Goal: Task Accomplishment & Management: Use online tool/utility

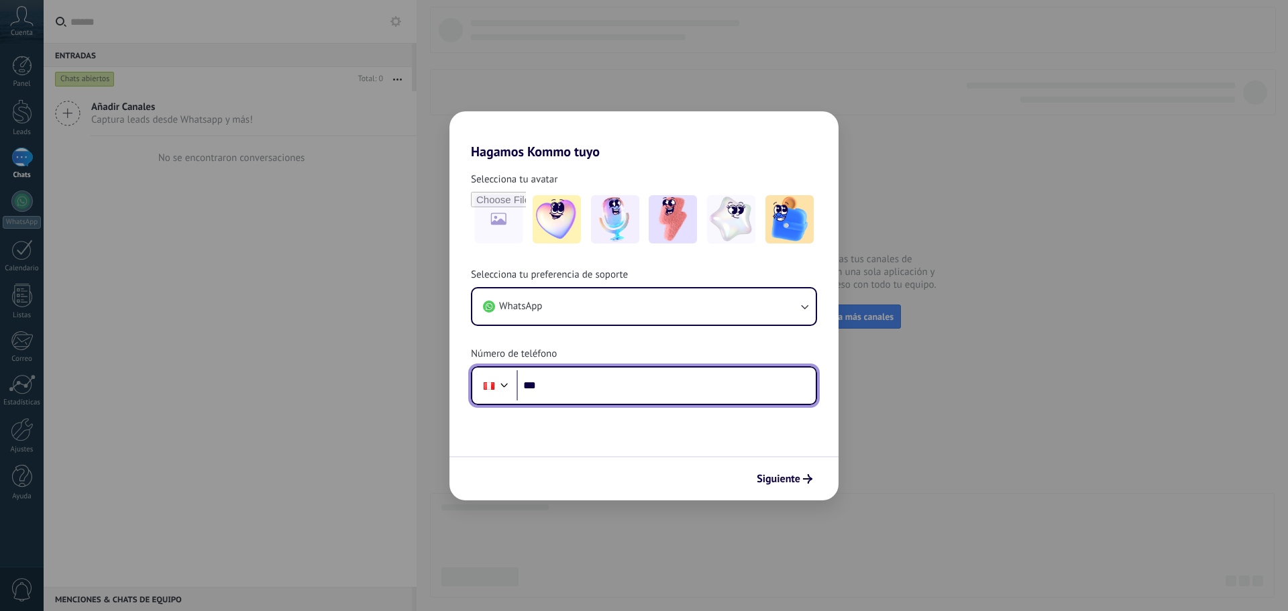
click at [584, 389] on input "***" at bounding box center [665, 385] width 299 height 31
click at [592, 387] on input "*****" at bounding box center [665, 385] width 299 height 31
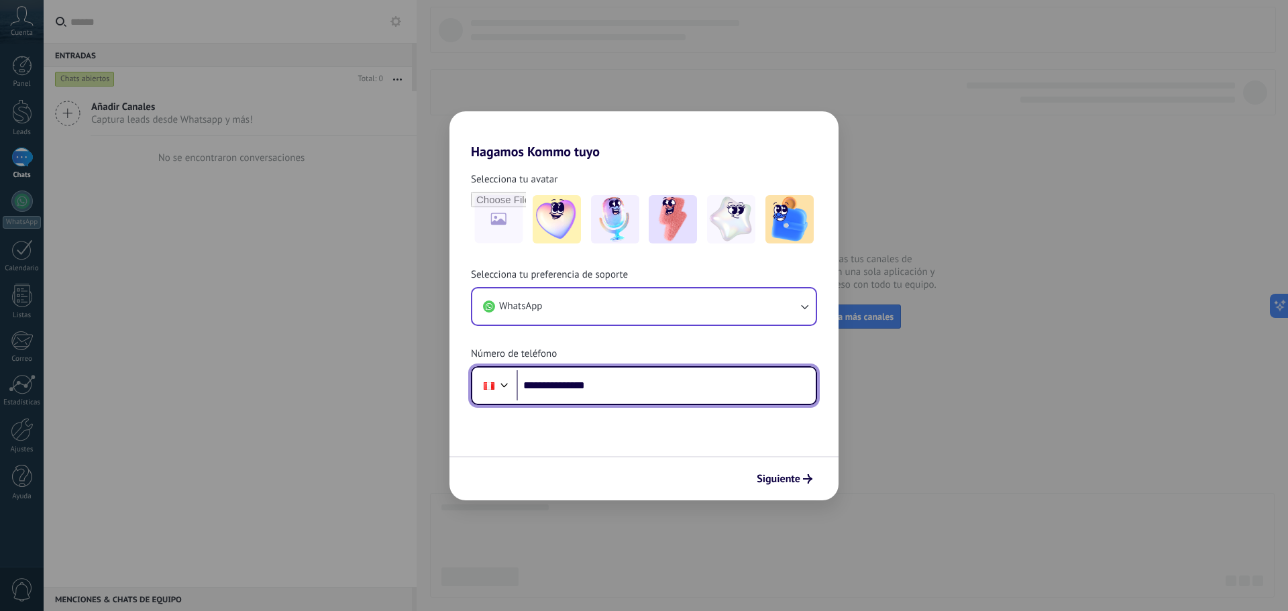
type input "**********"
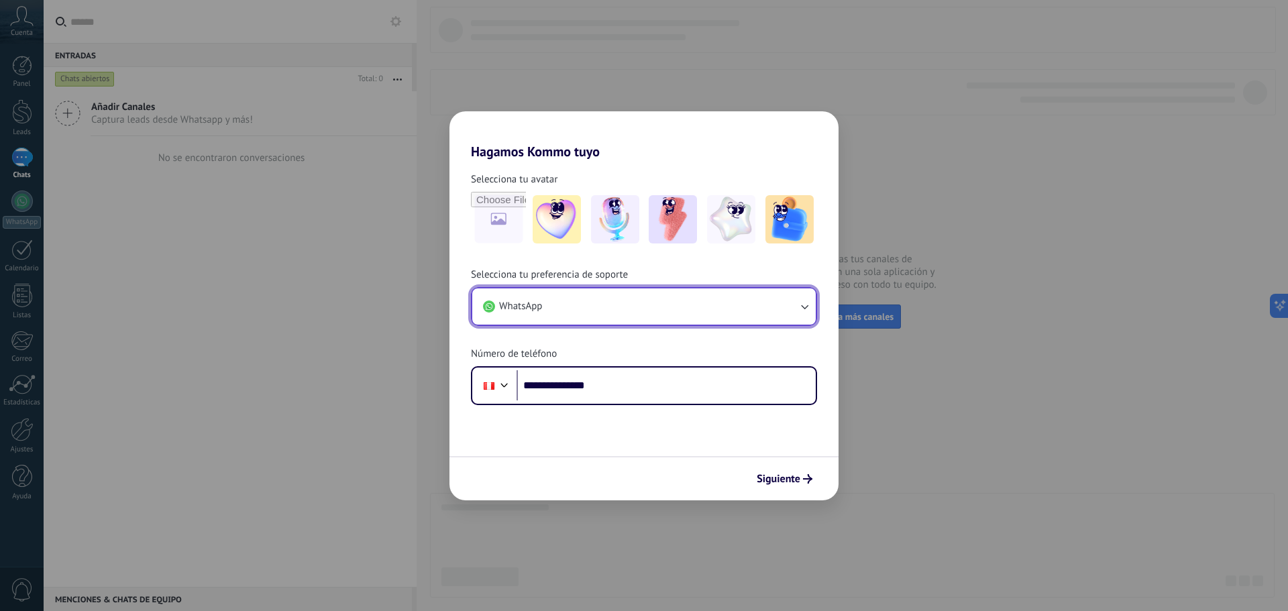
click at [797, 309] on icon "button" at bounding box center [803, 306] width 13 height 13
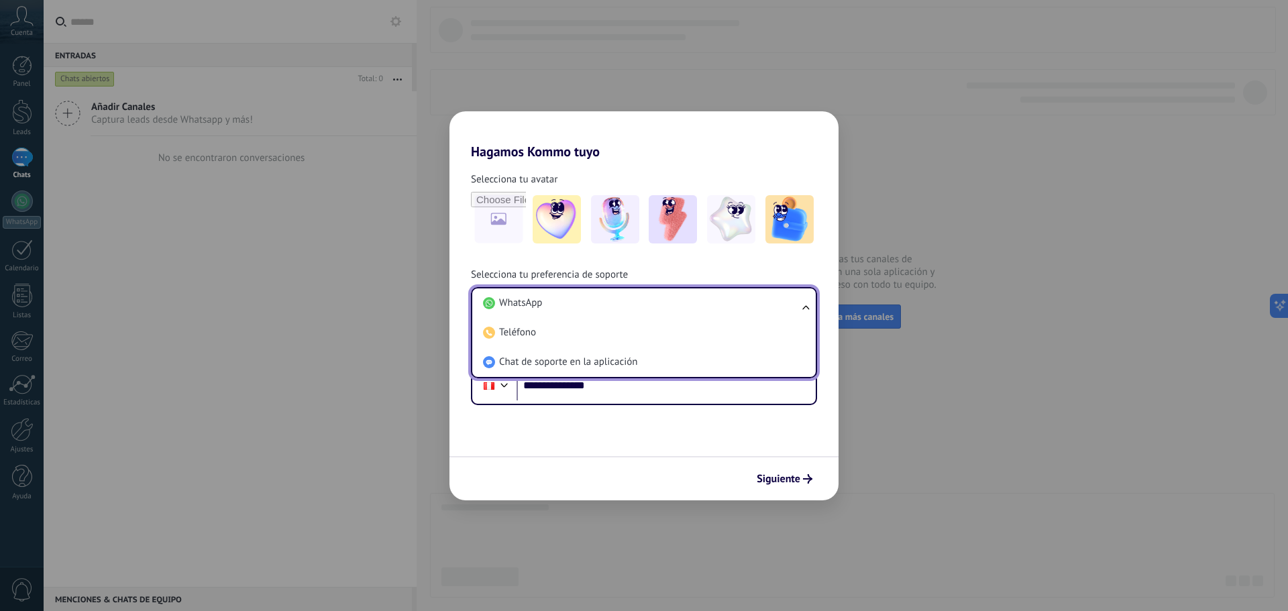
click at [797, 309] on ul "WhatsApp Teléfono Chat de soporte en la aplicación" at bounding box center [644, 332] width 346 height 91
click at [801, 310] on ul "WhatsApp Teléfono Chat de soporte en la aplicación" at bounding box center [644, 332] width 346 height 91
click at [809, 305] on ul "WhatsApp Teléfono Chat de soporte en la aplicación" at bounding box center [644, 332] width 346 height 91
click at [803, 308] on ul "WhatsApp Teléfono Chat de soporte en la aplicación" at bounding box center [644, 332] width 346 height 91
click at [504, 295] on li "WhatsApp" at bounding box center [641, 303] width 327 height 30
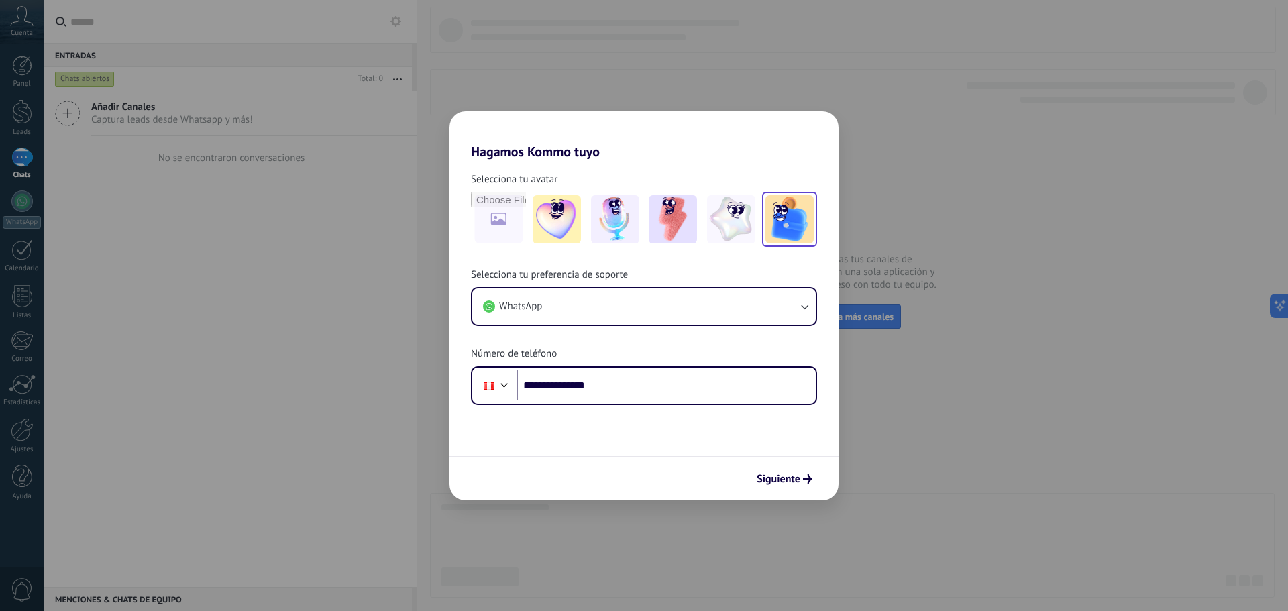
click at [792, 230] on img at bounding box center [789, 219] width 48 height 48
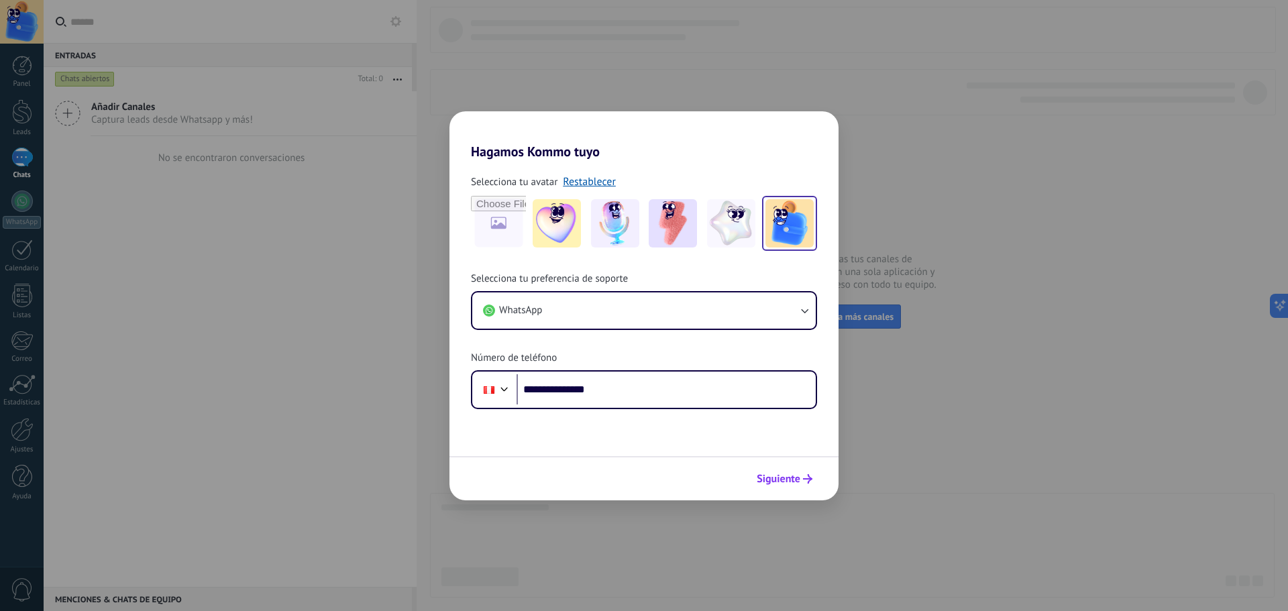
click at [792, 484] on span "Siguiente" at bounding box center [779, 478] width 44 height 9
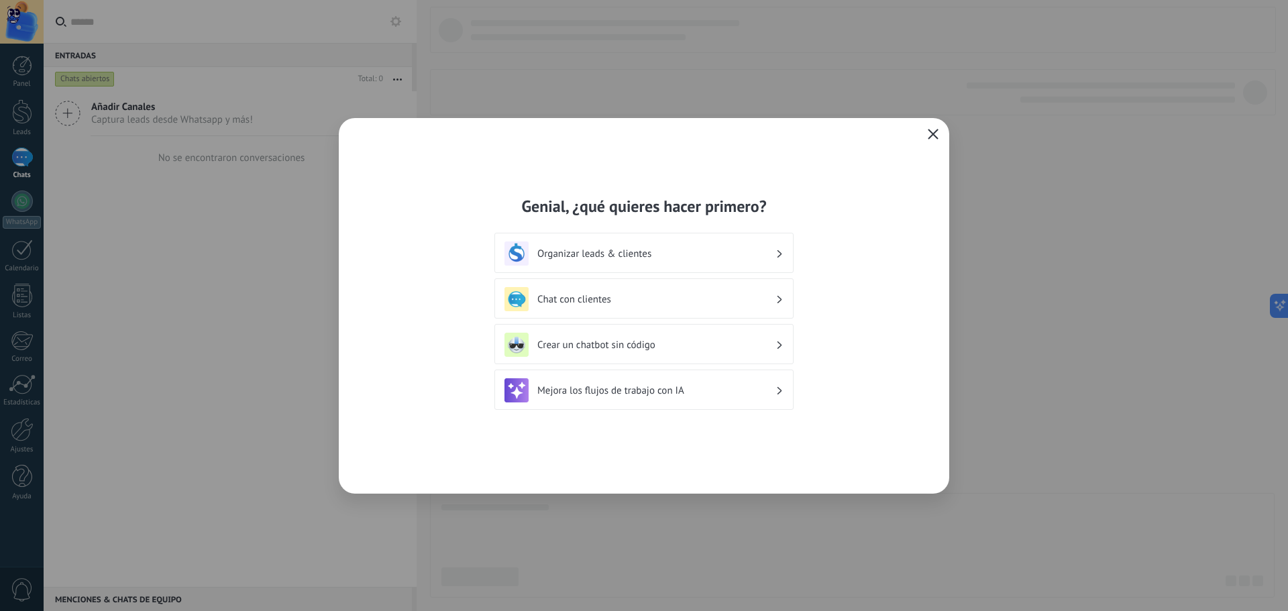
click at [778, 256] on icon at bounding box center [779, 253] width 5 height 8
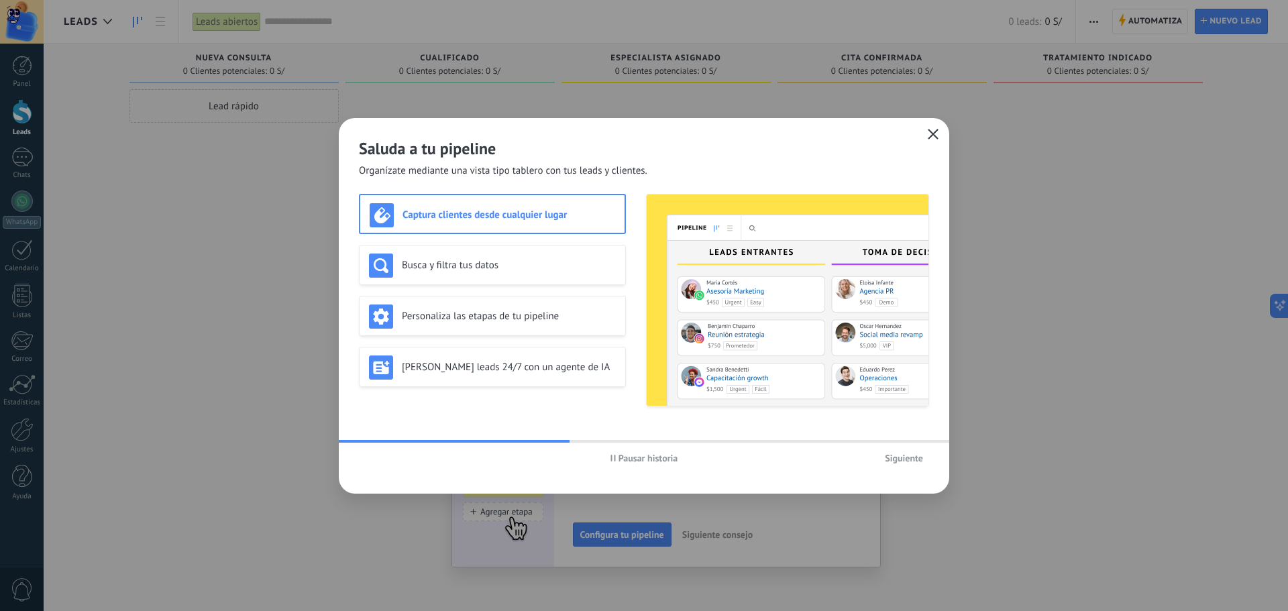
click at [540, 214] on h3 "Captura clientes desde cualquier lugar" at bounding box center [508, 215] width 213 height 13
click at [482, 262] on h3 "Busca y filtra tus datos" at bounding box center [509, 265] width 214 height 13
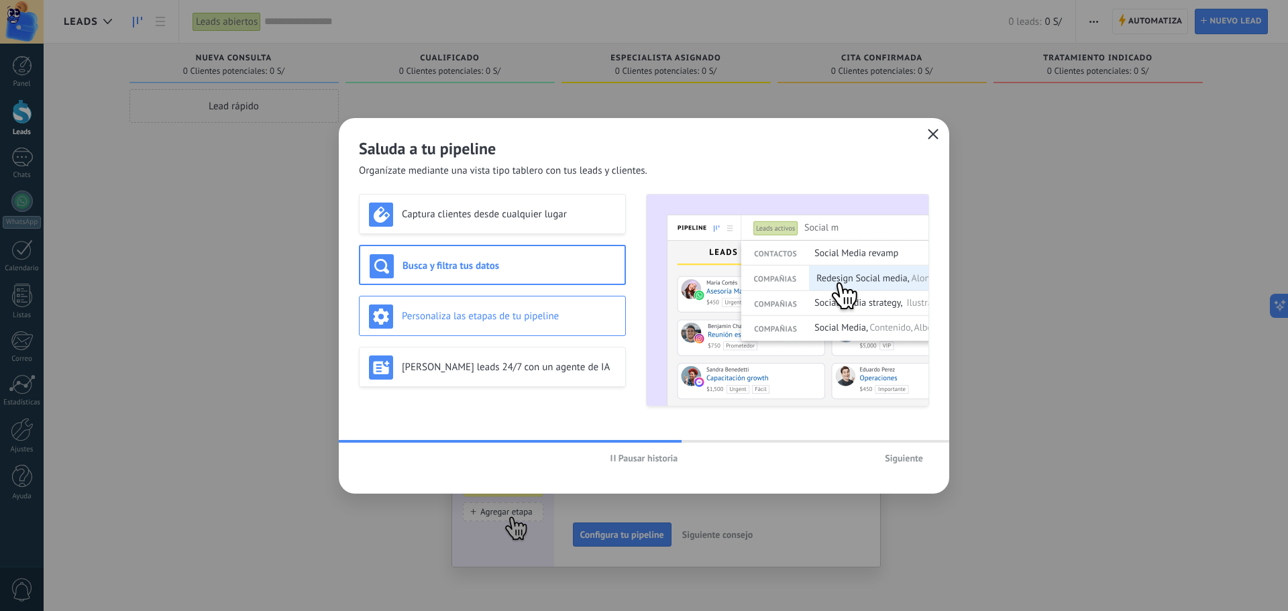
click at [469, 314] on h3 "Personaliza las etapas de tu pipeline" at bounding box center [509, 316] width 214 height 13
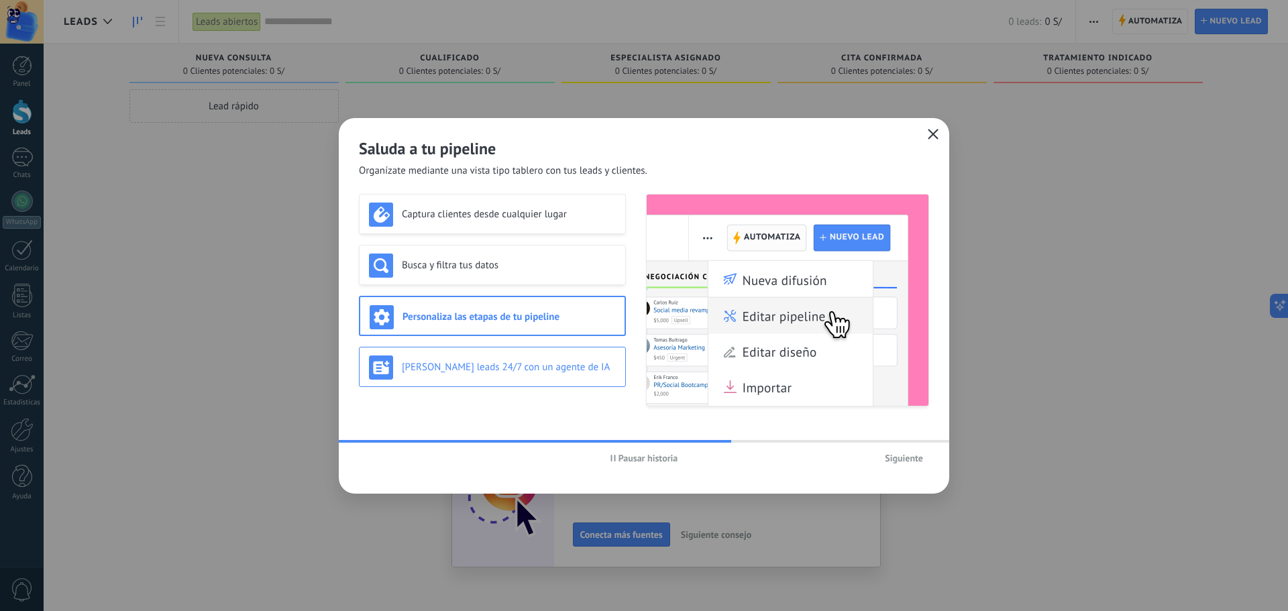
click at [457, 363] on h3 "[PERSON_NAME] leads 24/7 con un agente de IA" at bounding box center [509, 367] width 214 height 13
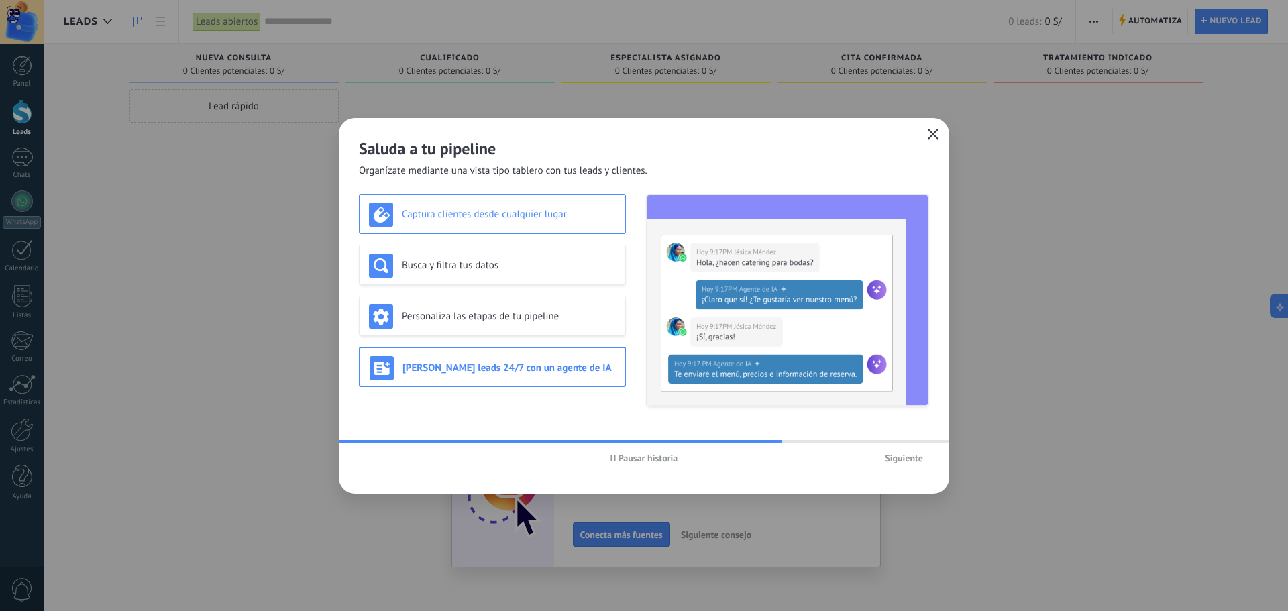
click at [463, 226] on div "Captura clientes desde cualquier lugar" at bounding box center [492, 215] width 247 height 24
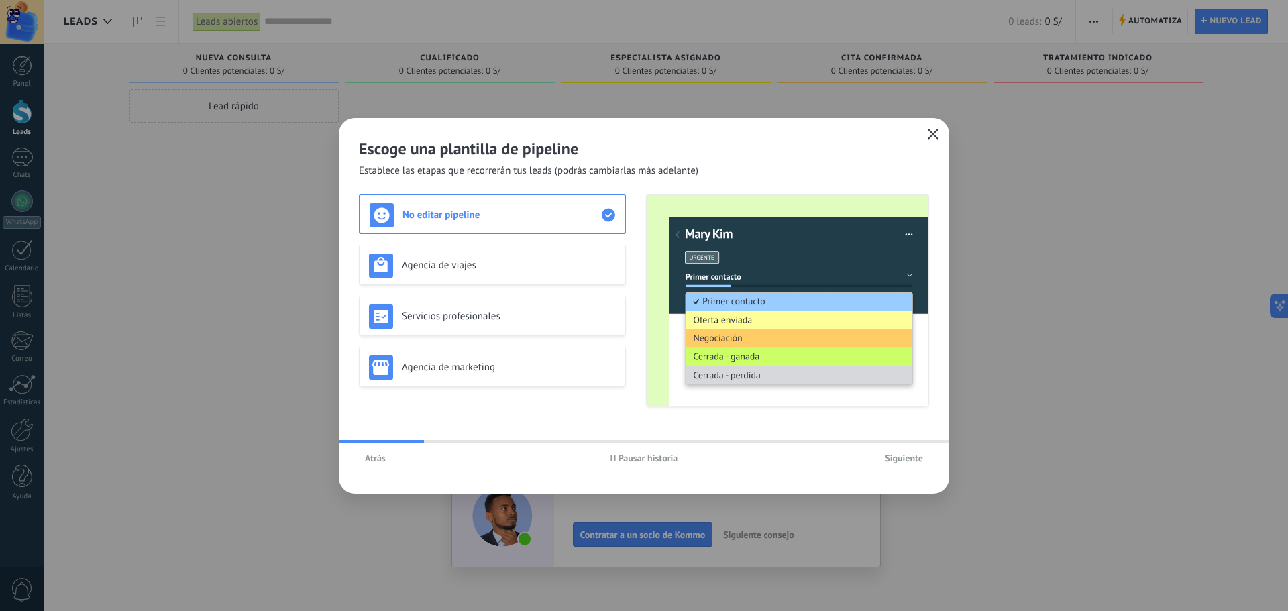
click at [904, 457] on span "Siguiente" at bounding box center [904, 457] width 38 height 9
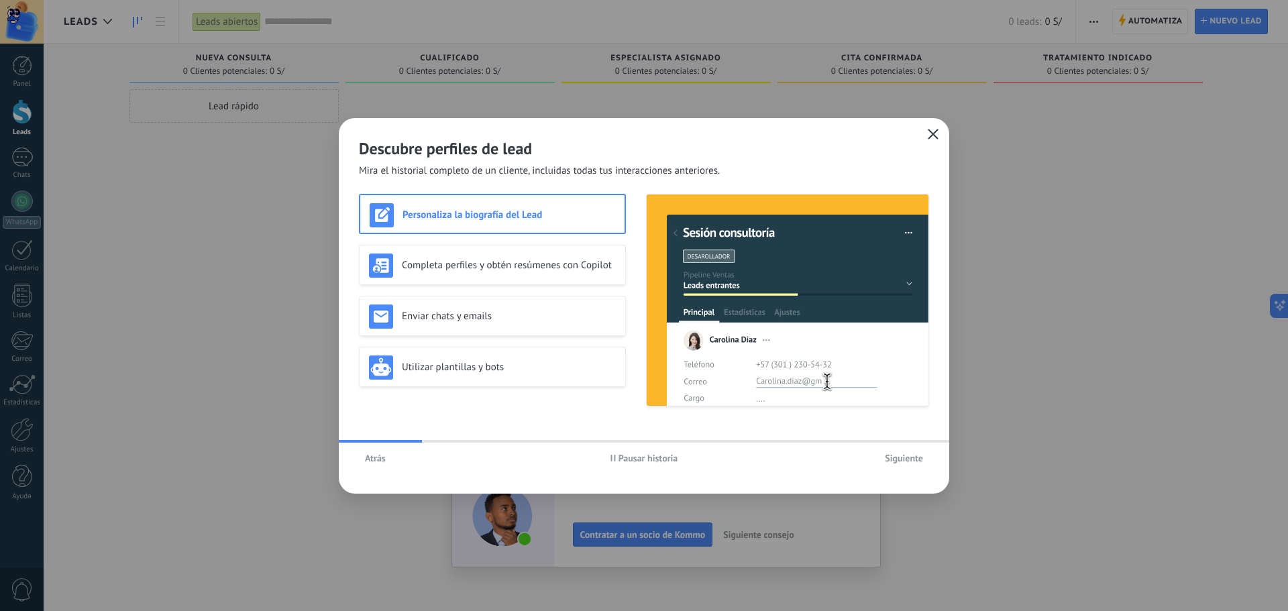
click at [905, 457] on span "Siguiente" at bounding box center [904, 457] width 38 height 9
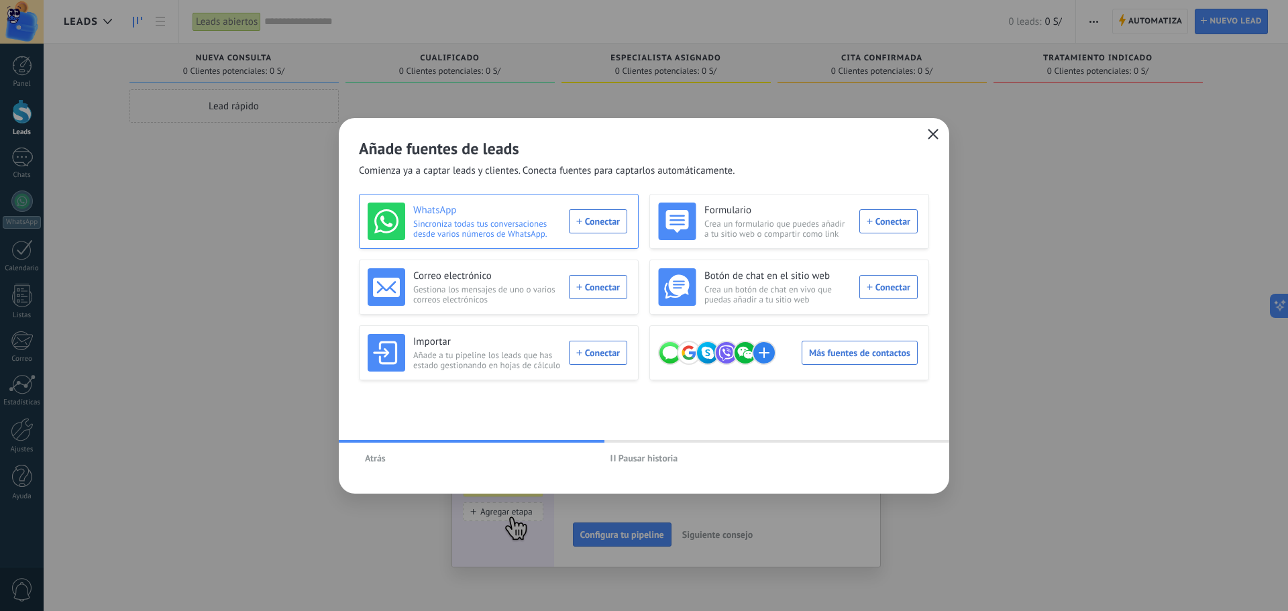
click at [608, 223] on div "WhatsApp Sincroniza todas tus conversaciones desde varios números de WhatsApp. …" at bounding box center [498, 222] width 260 height 38
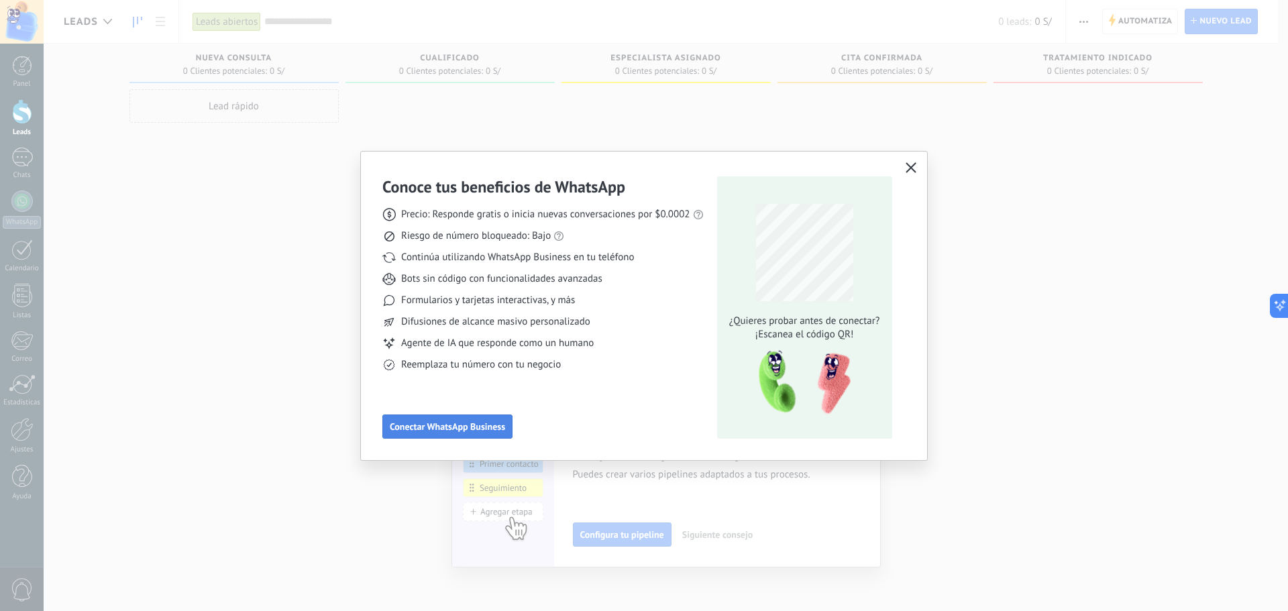
click at [497, 426] on span "Conectar WhatsApp Business" at bounding box center [447, 426] width 115 height 9
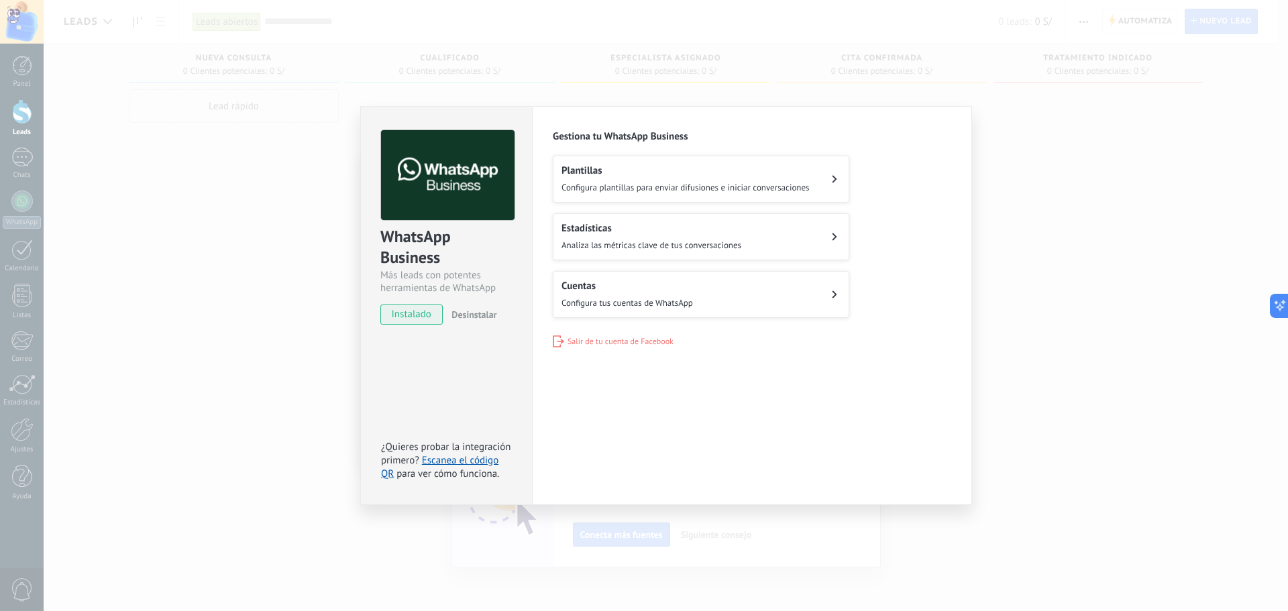
click at [751, 186] on span "Configura plantillas para enviar difusiones e iniciar conversaciones" at bounding box center [685, 187] width 248 height 11
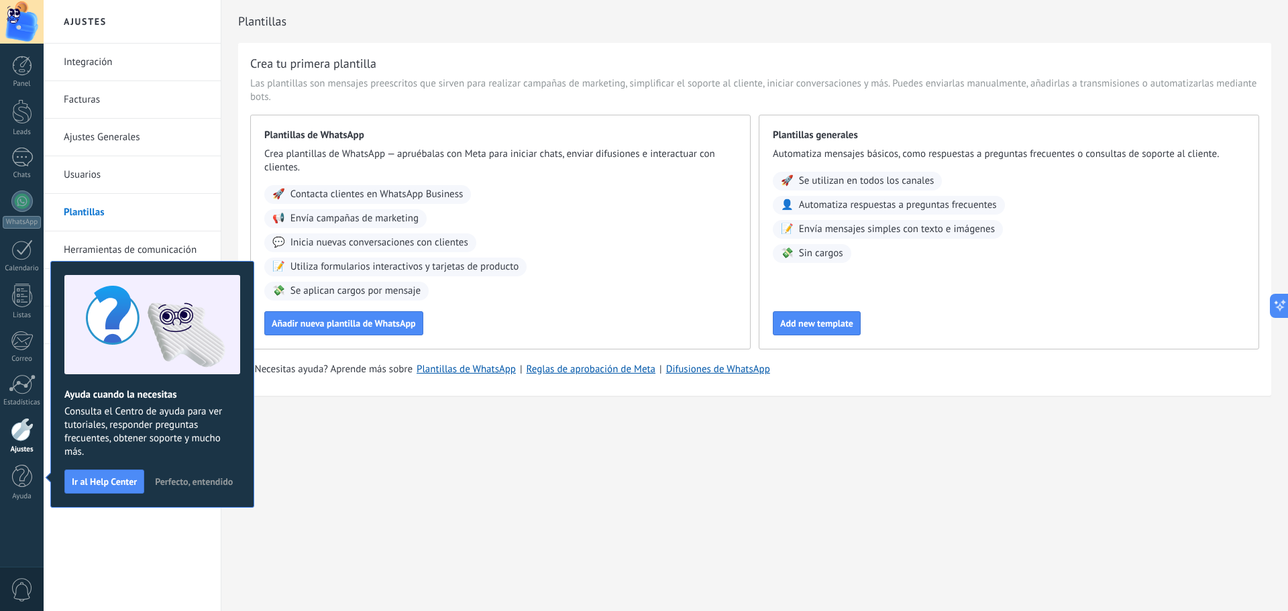
click at [180, 482] on span "Perfecto, entendido" at bounding box center [194, 481] width 78 height 9
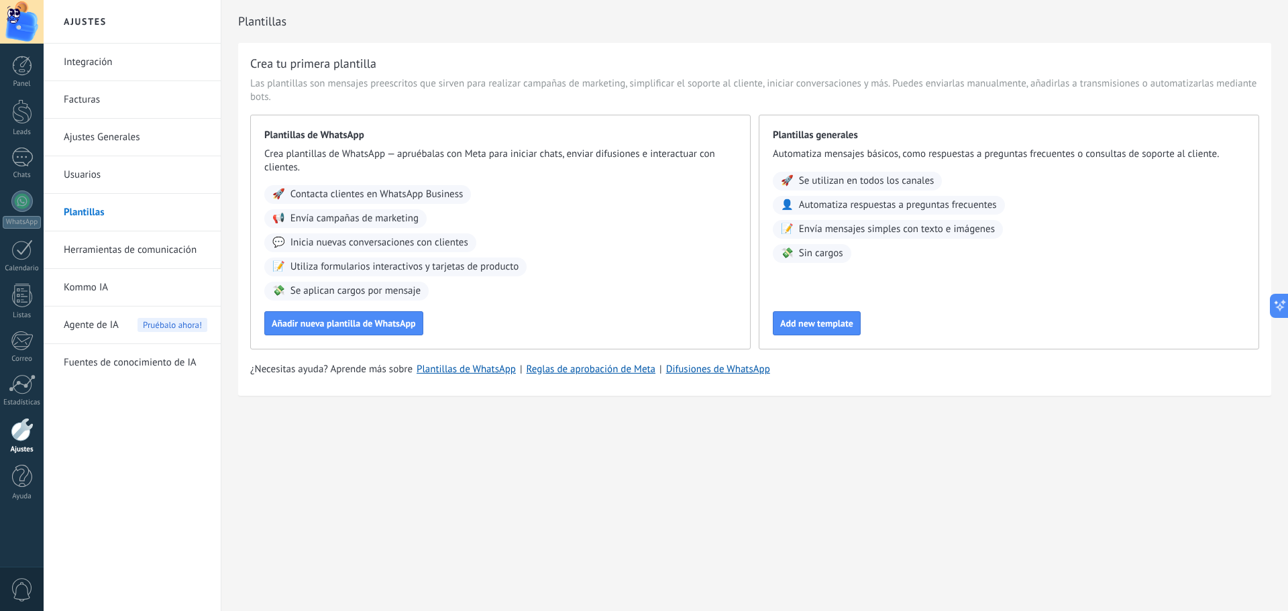
click at [300, 197] on span "Contacta clientes en WhatsApp Business" at bounding box center [376, 194] width 173 height 13
click at [319, 328] on span "Añadir nueva plantilla de WhatsApp" at bounding box center [344, 323] width 144 height 9
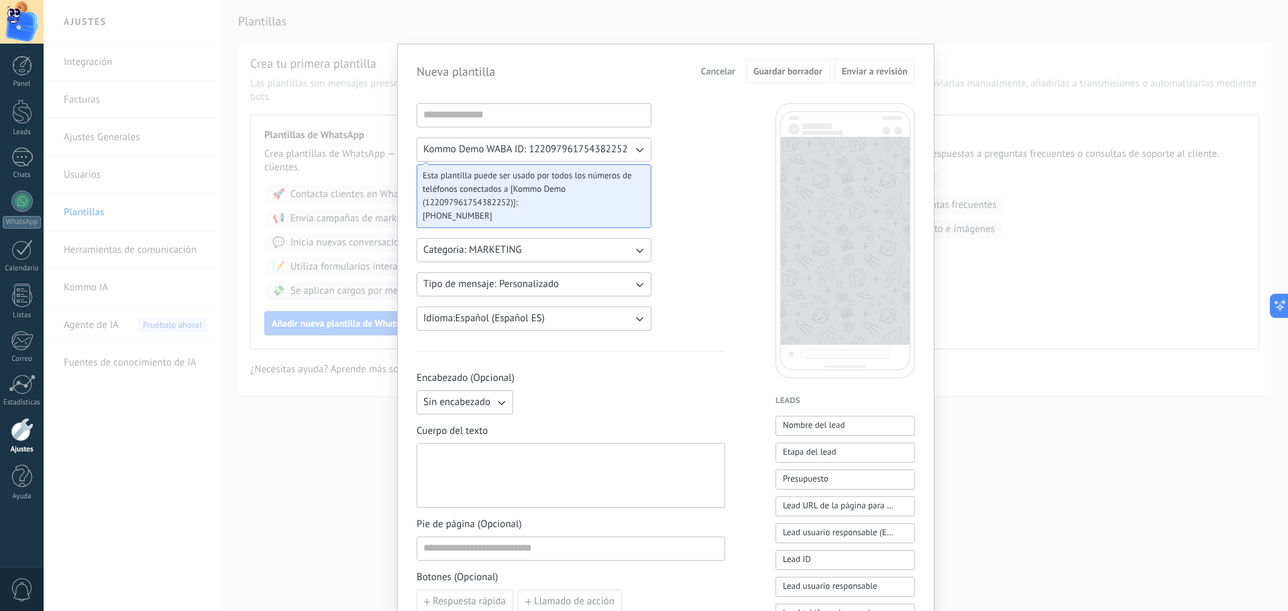
click at [722, 69] on span "Cancelar" at bounding box center [718, 70] width 34 height 9
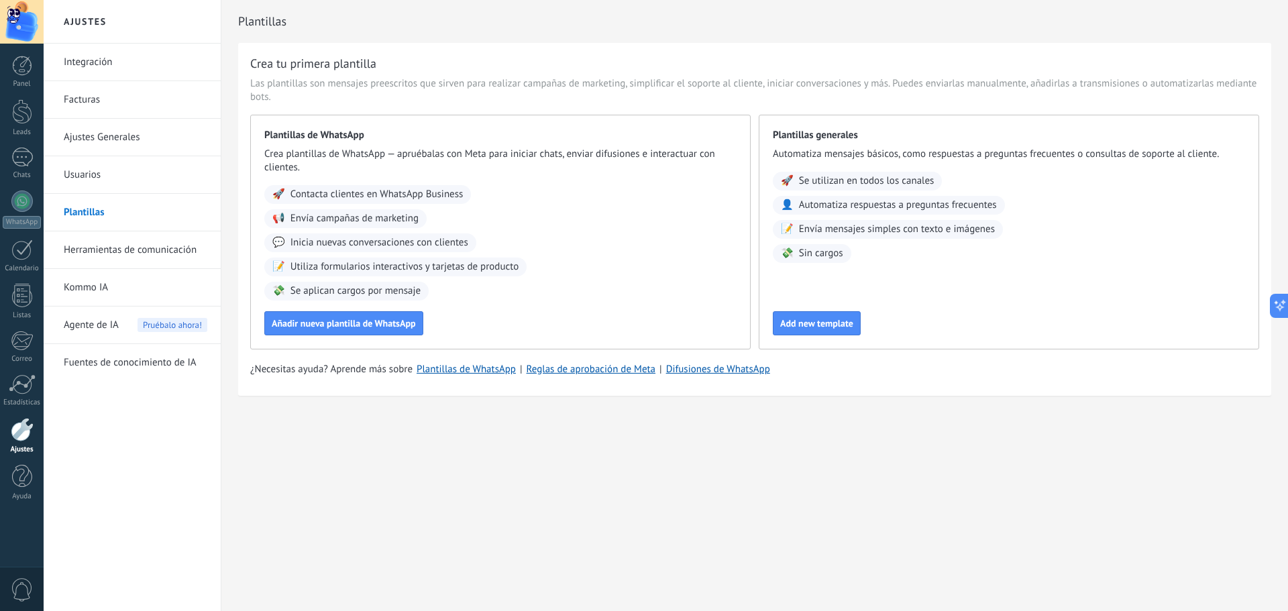
click at [405, 197] on span "Contacta clientes en WhatsApp Business" at bounding box center [376, 194] width 173 height 13
click at [876, 180] on span "Se utilizan en todos los canales" at bounding box center [866, 180] width 135 height 13
drag, startPoint x: 461, startPoint y: 196, endPoint x: 337, endPoint y: 197, distance: 124.1
click at [337, 197] on span "Contacta clientes en WhatsApp Business" at bounding box center [376, 194] width 173 height 13
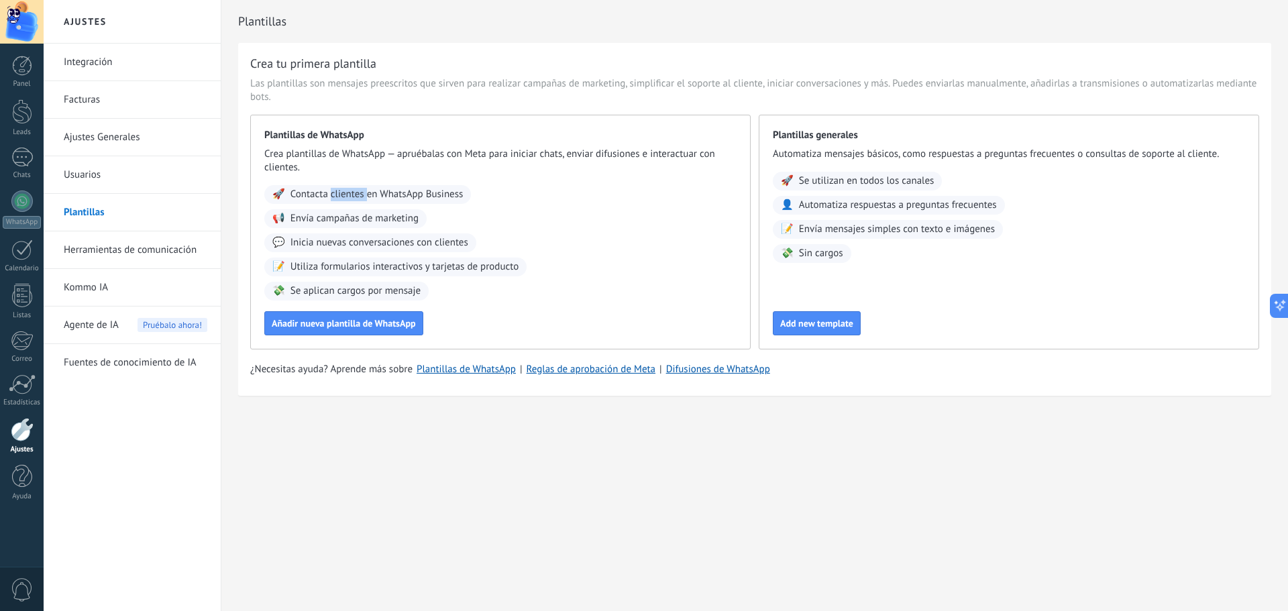
click at [337, 197] on span "Contacta clientes en WhatsApp Business" at bounding box center [376, 194] width 173 height 13
click at [278, 195] on span "🚀" at bounding box center [278, 194] width 13 height 13
click at [323, 325] on span "Añadir nueva plantilla de WhatsApp" at bounding box center [344, 323] width 144 height 9
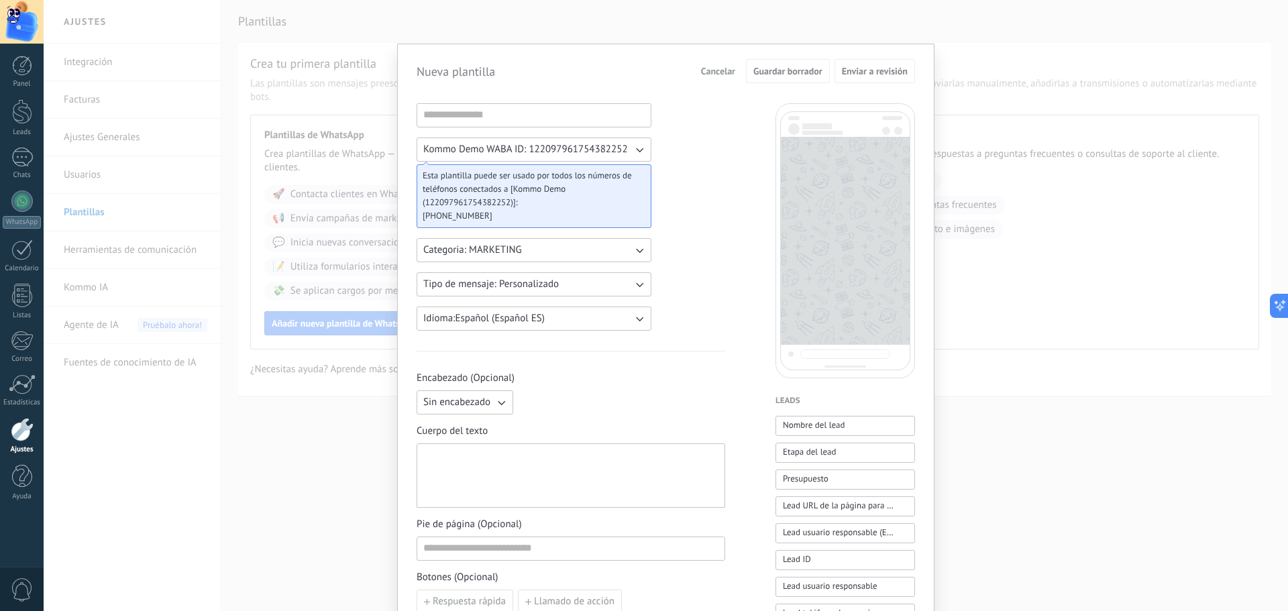
click at [695, 70] on button "Cancelar" at bounding box center [718, 71] width 46 height 20
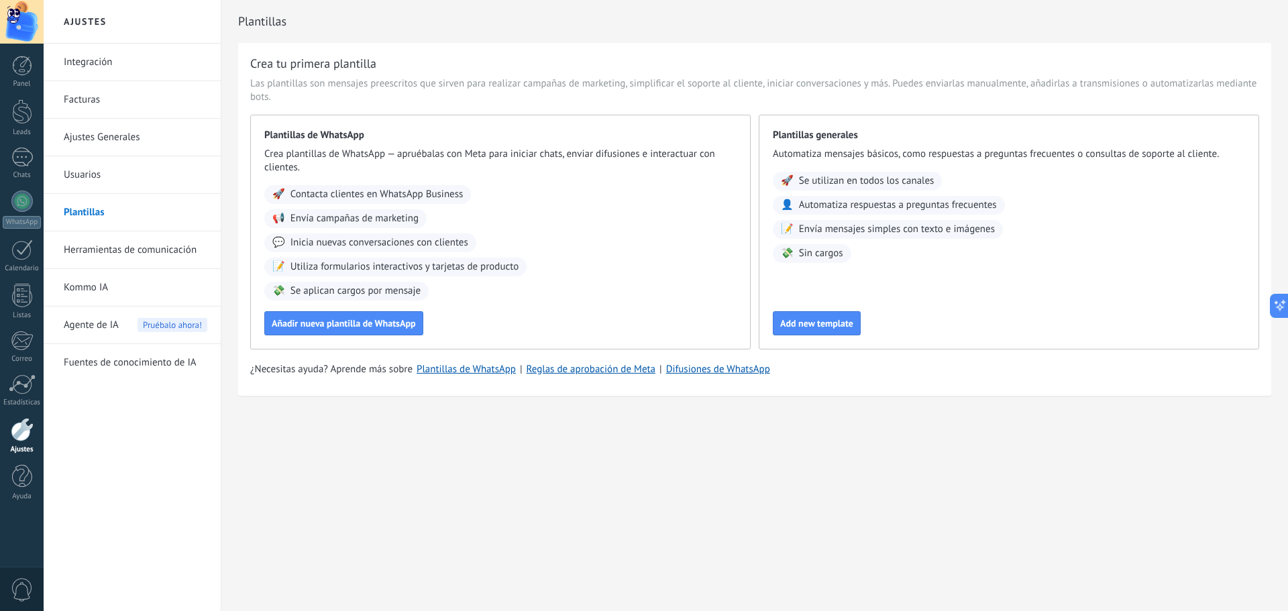
click at [328, 247] on span "Inicia nuevas conversaciones con clientes" at bounding box center [379, 242] width 178 height 13
click at [333, 290] on span "Se aplican cargos por mensaje" at bounding box center [355, 290] width 130 height 13
click at [820, 321] on span "Add new template" at bounding box center [816, 323] width 73 height 9
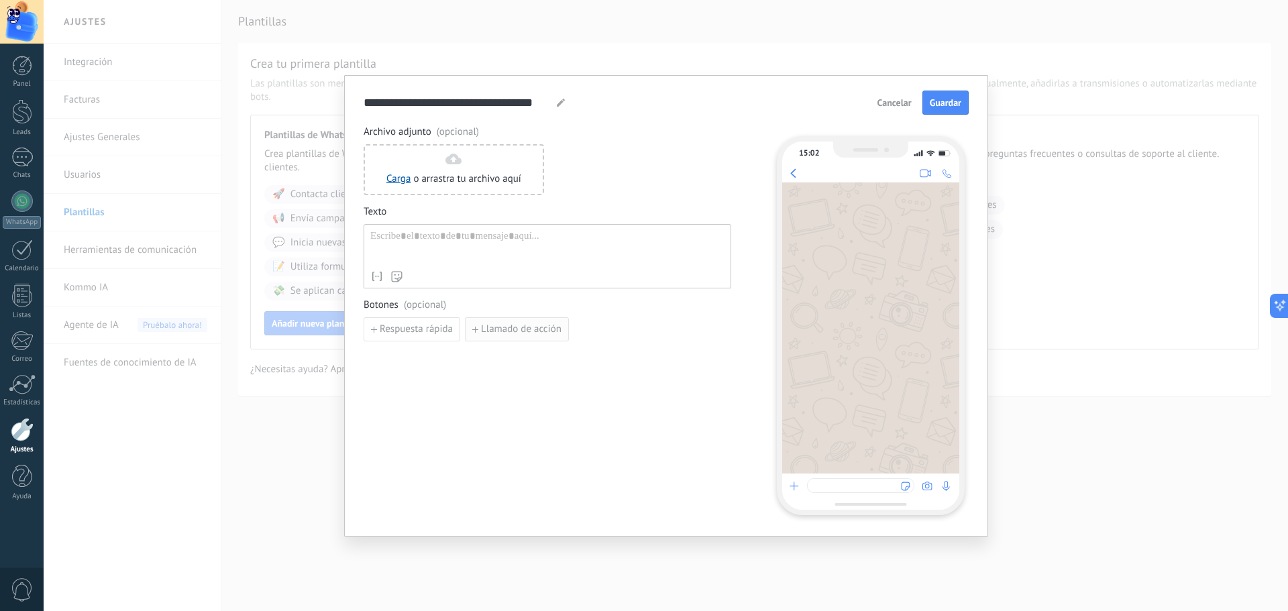
click at [510, 331] on span "Llamado de acción" at bounding box center [521, 329] width 80 height 9
click at [726, 332] on use "button" at bounding box center [723, 330] width 7 height 8
click at [399, 175] on link "Carga" at bounding box center [398, 178] width 24 height 13
click at [891, 95] on button "Cancelar" at bounding box center [894, 103] width 46 height 20
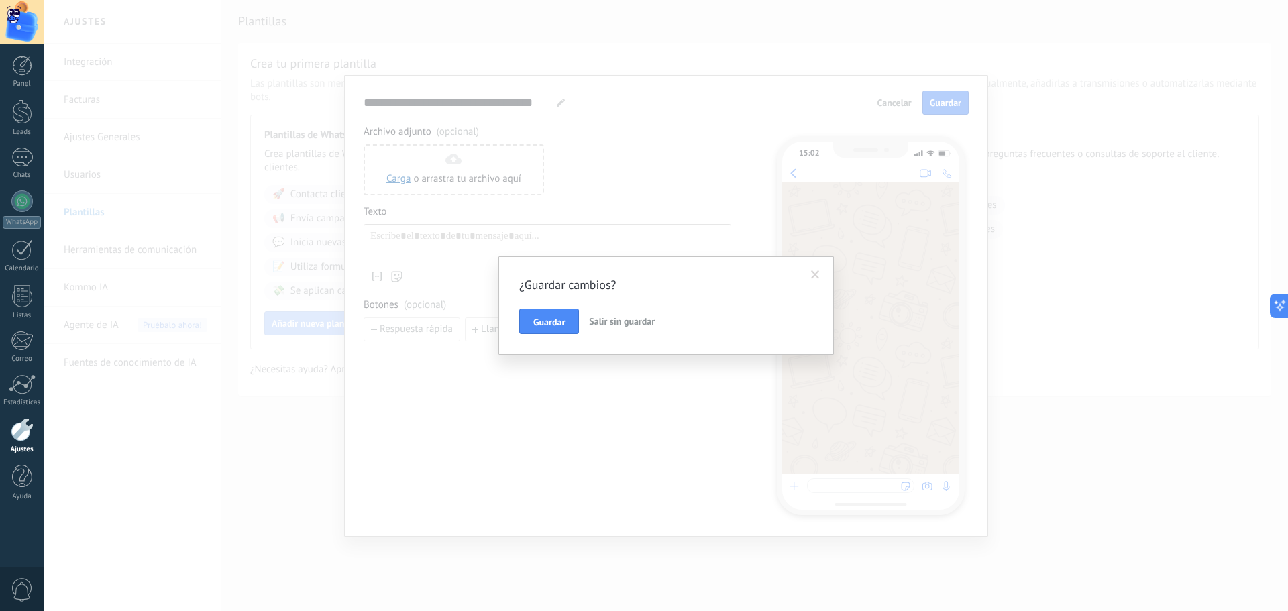
click at [622, 321] on span "Salir sin guardar" at bounding box center [622, 321] width 66 height 12
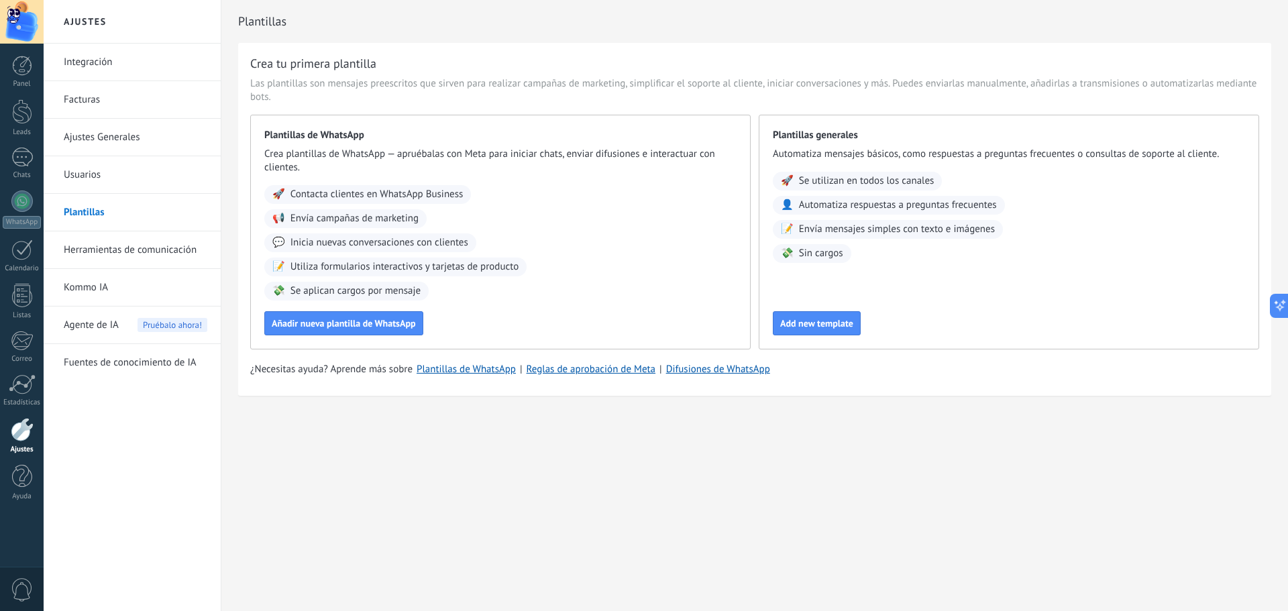
click at [91, 175] on link "Usuarios" at bounding box center [136, 175] width 144 height 38
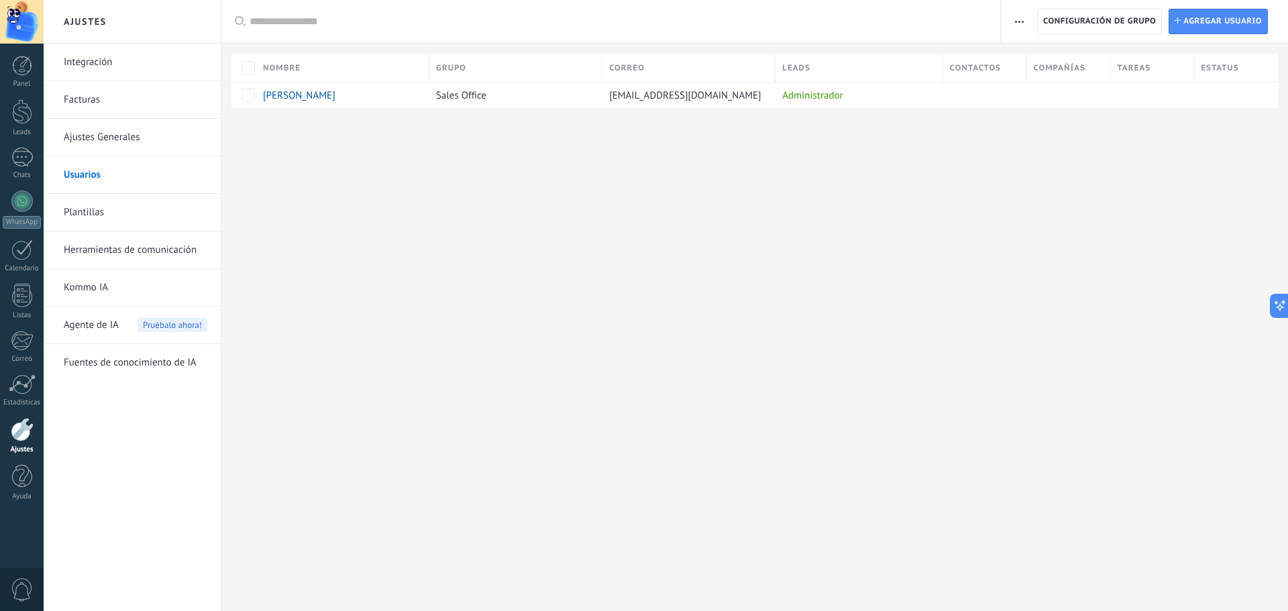
click at [104, 60] on link "Integración" at bounding box center [136, 63] width 144 height 38
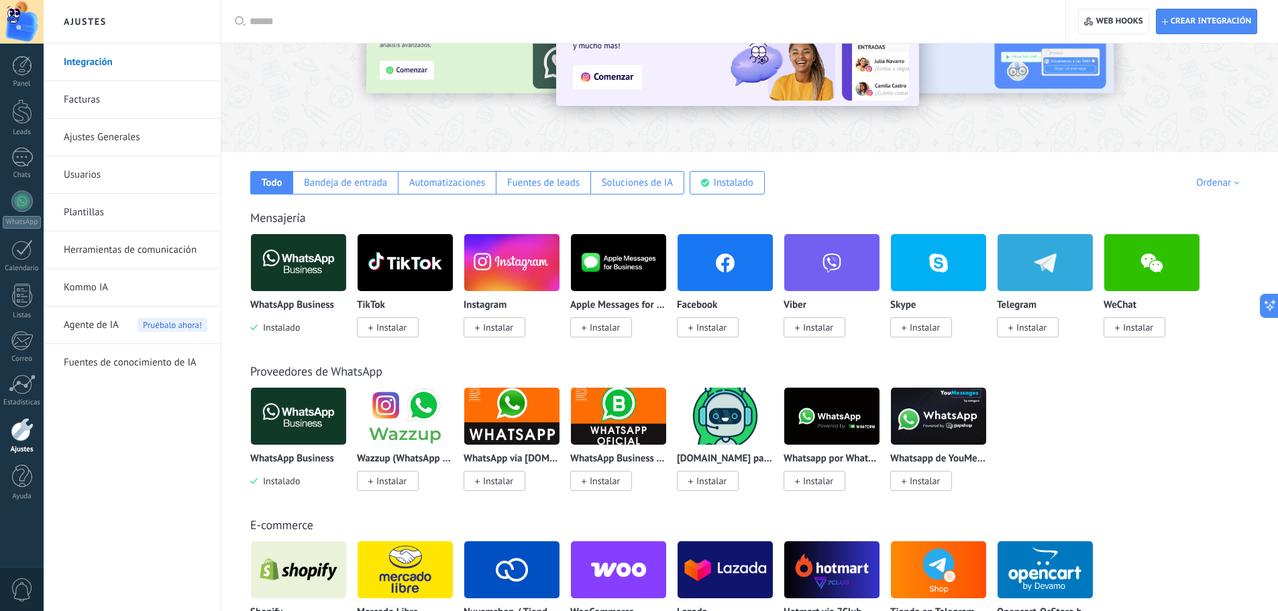
scroll to position [134, 0]
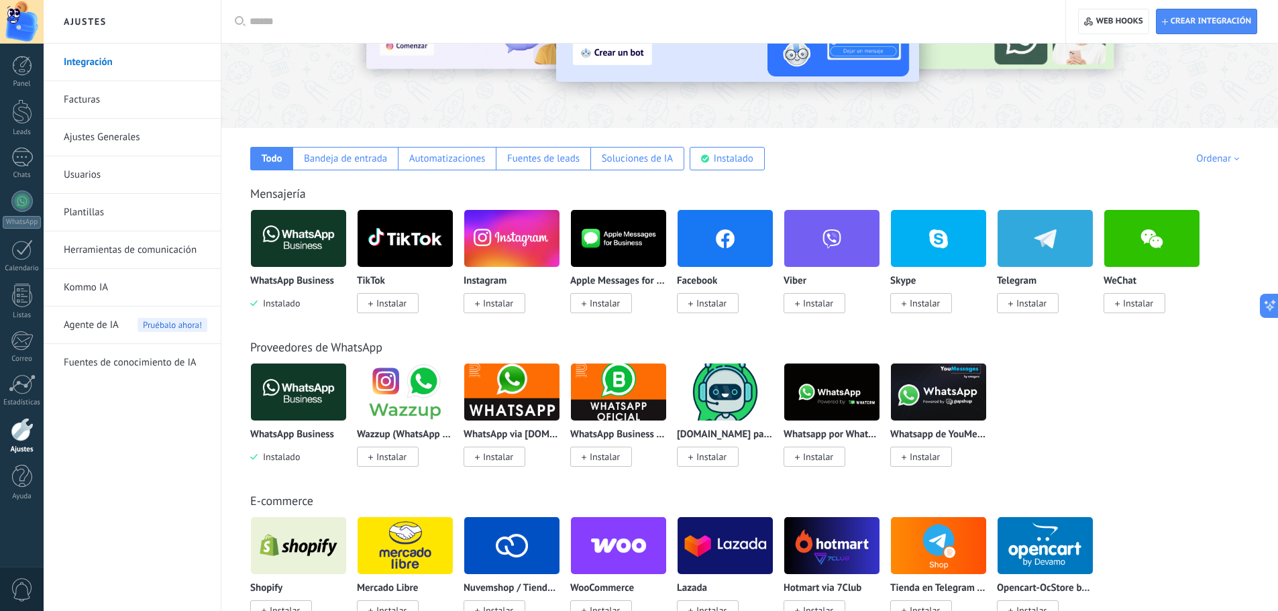
click at [486, 300] on span "Instalar" at bounding box center [498, 303] width 30 height 12
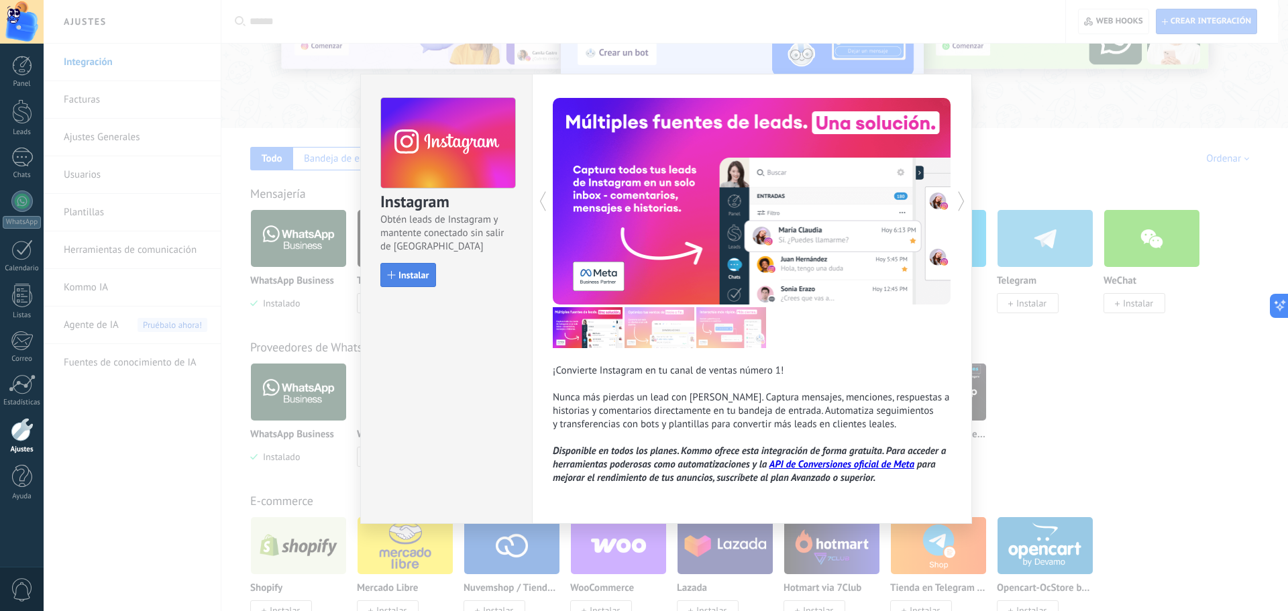
click at [400, 285] on button "Instalar" at bounding box center [408, 275] width 56 height 24
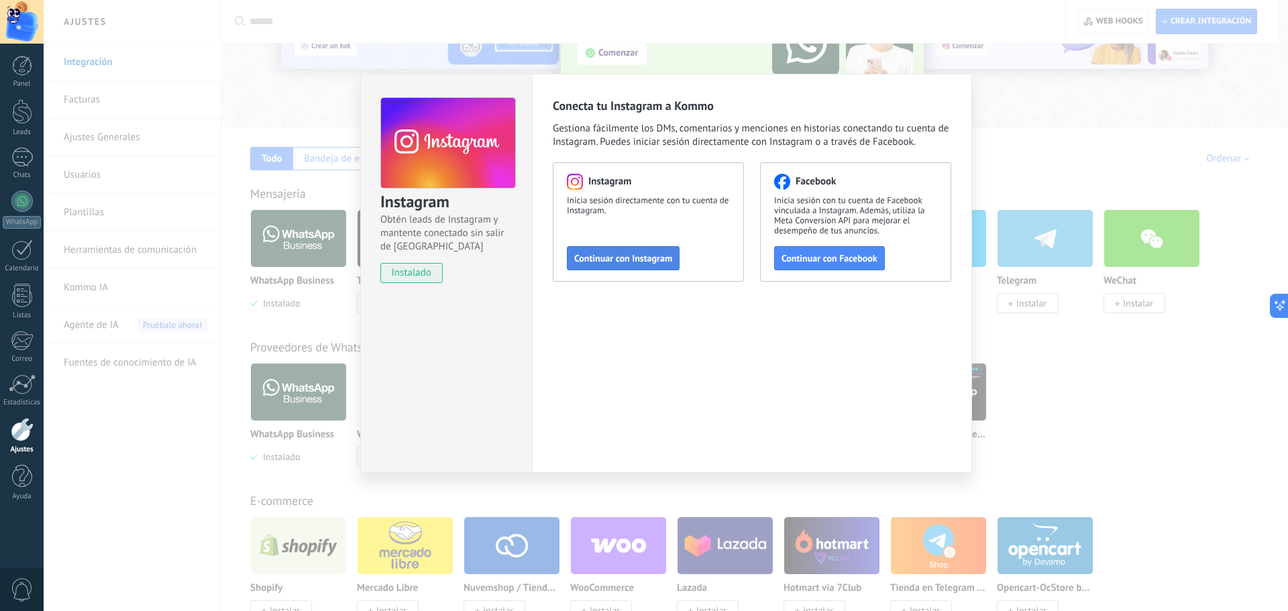
click at [659, 256] on span "Continuar con Instagram" at bounding box center [623, 258] width 98 height 9
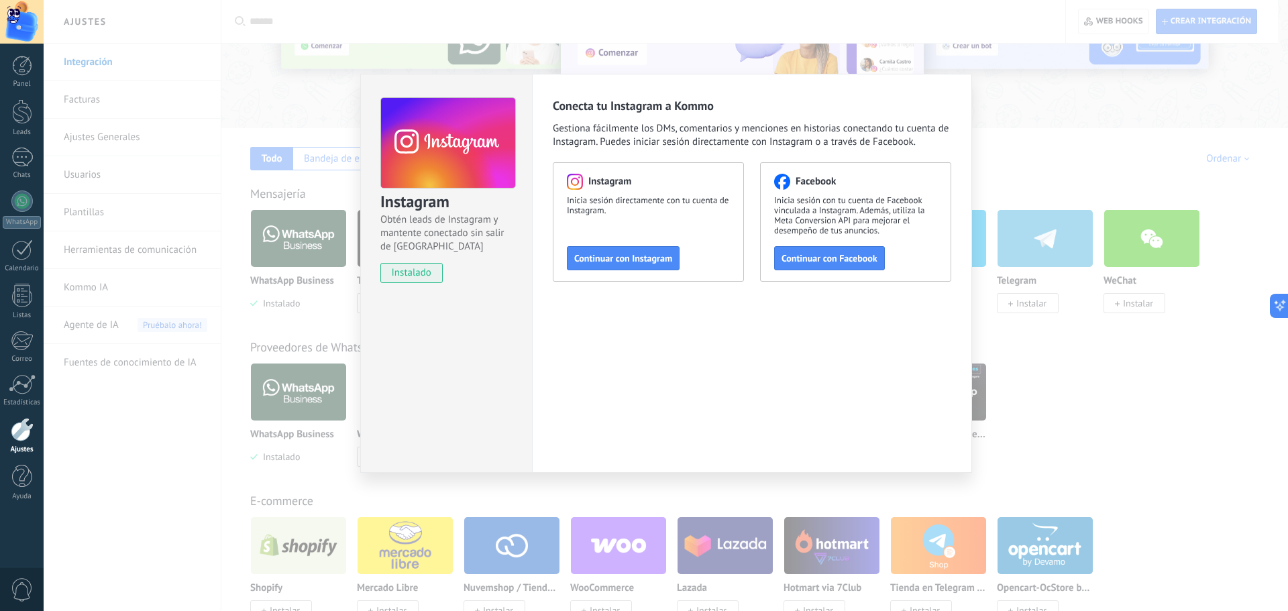
click at [345, 100] on div "Instagram Obtén leads de Instagram y mantente conectado sin salir de Kommo inst…" at bounding box center [666, 305] width 1244 height 611
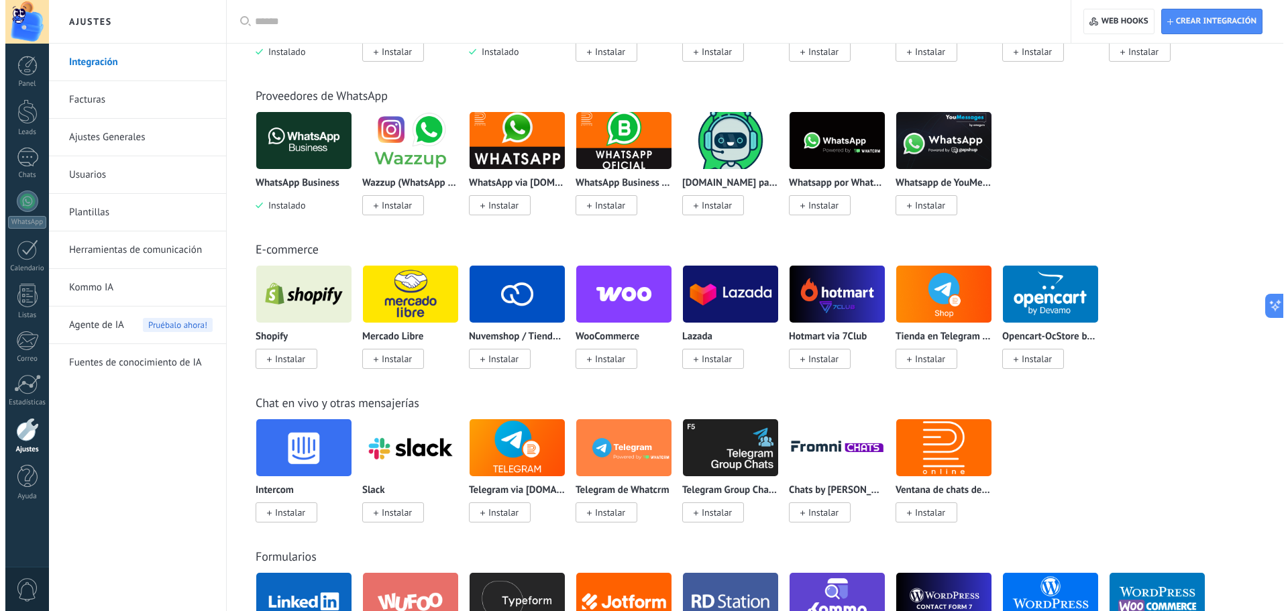
scroll to position [402, 0]
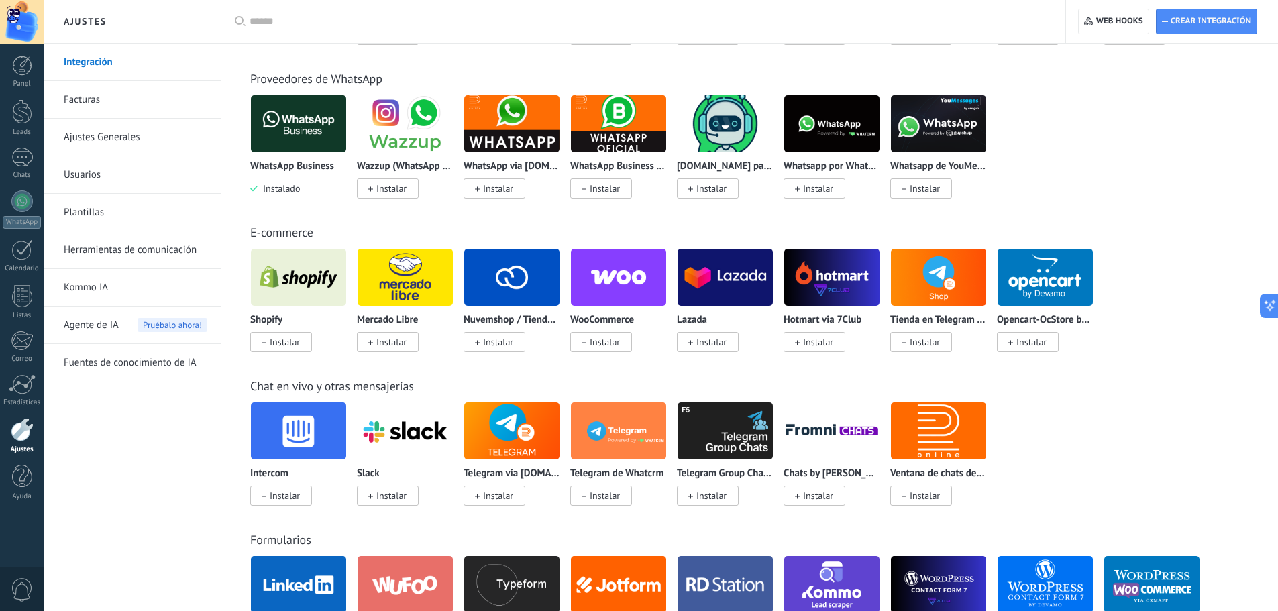
click at [280, 343] on span "Instalar" at bounding box center [285, 342] width 30 height 12
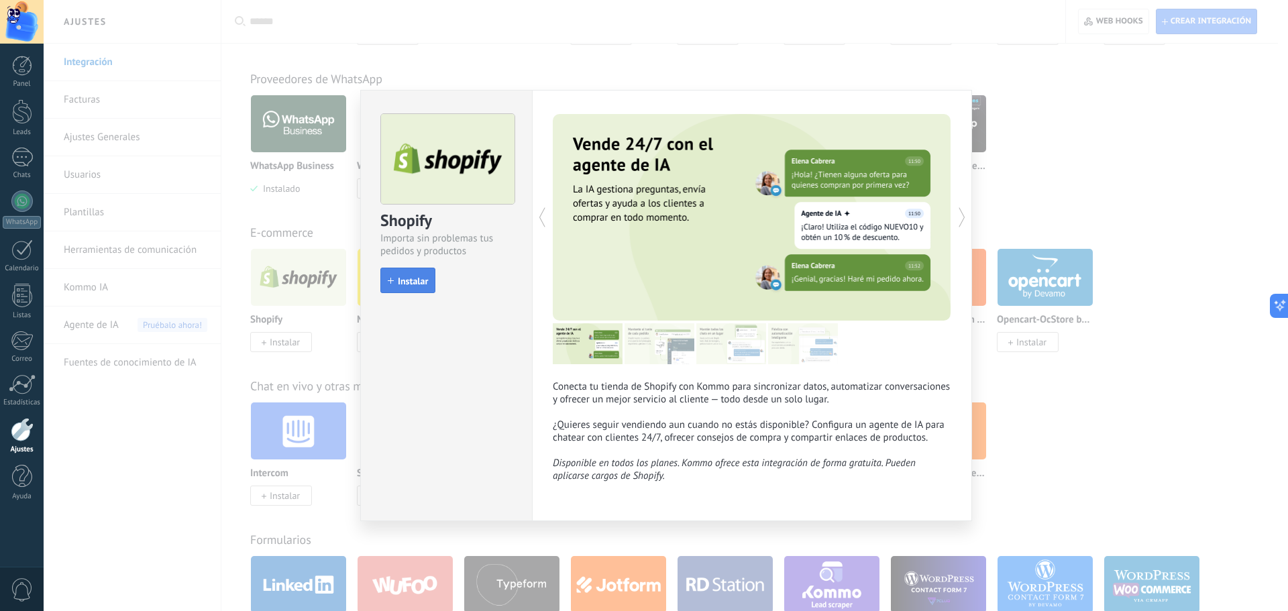
click at [430, 278] on button "Instalar" at bounding box center [407, 280] width 55 height 25
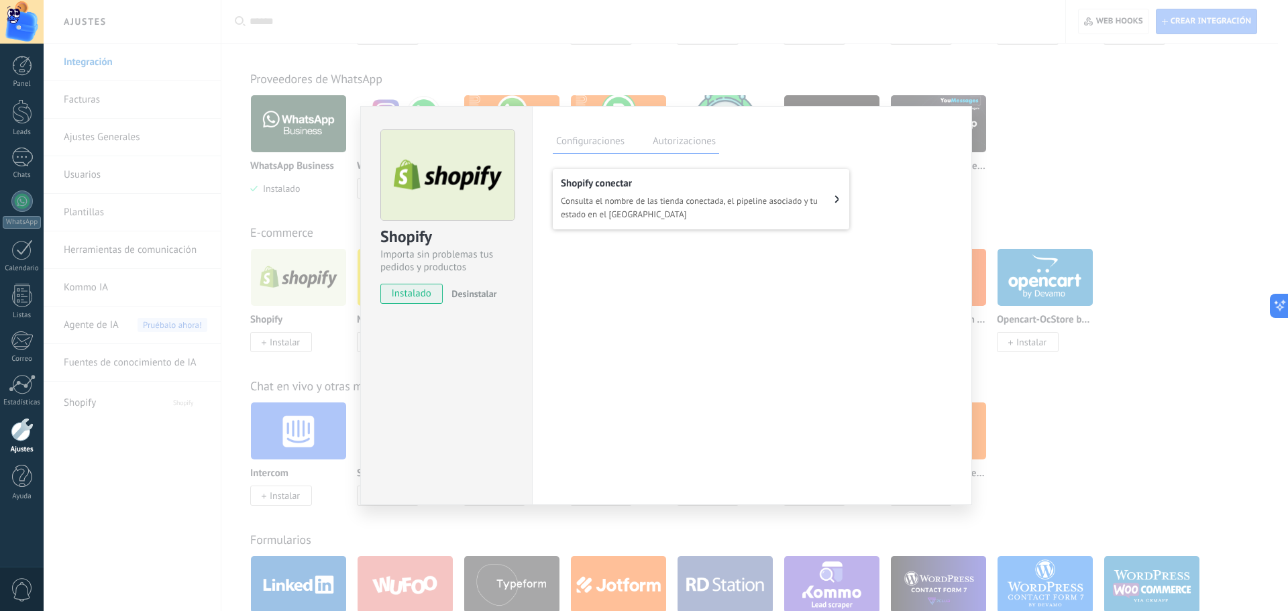
click at [832, 200] on span "Consulta el nombre de las tienda conectada, el pipeline asociado y tu estado en…" at bounding box center [698, 208] width 274 height 27
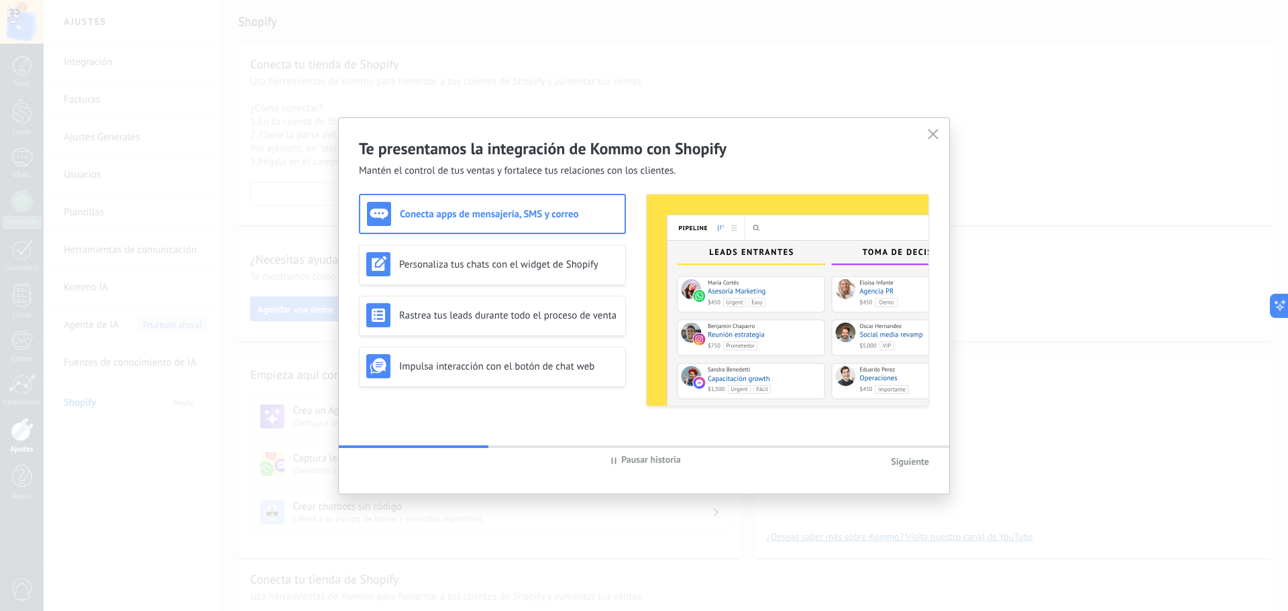
click at [931, 132] on icon at bounding box center [933, 134] width 10 height 10
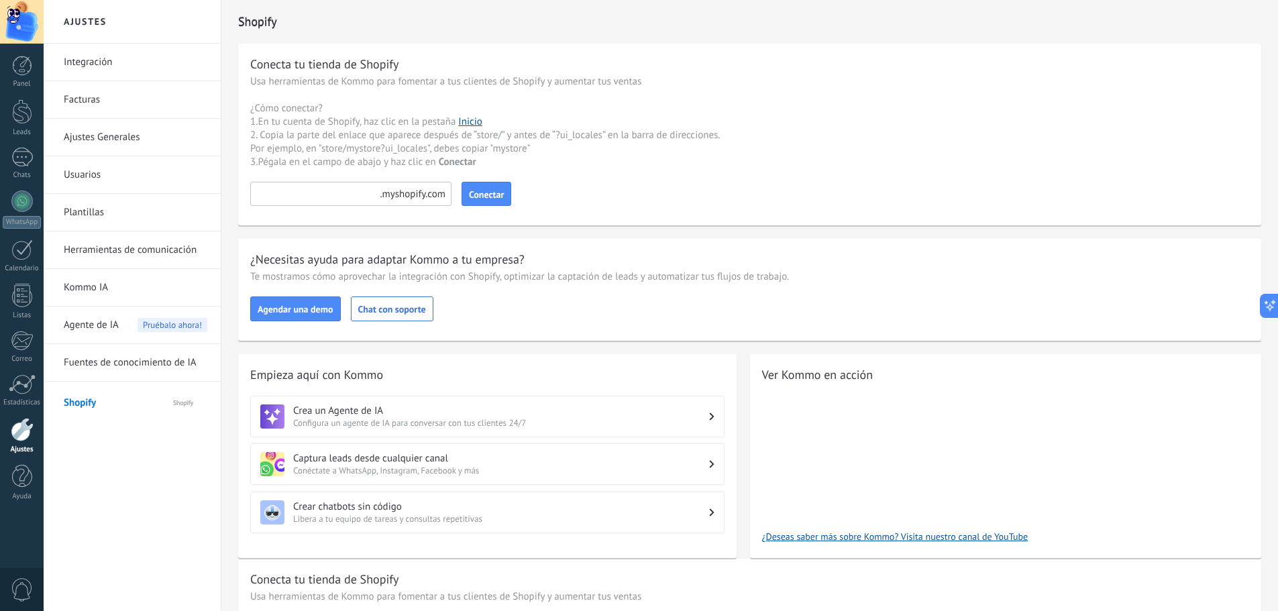
click at [95, 58] on link "Integración" at bounding box center [136, 63] width 144 height 38
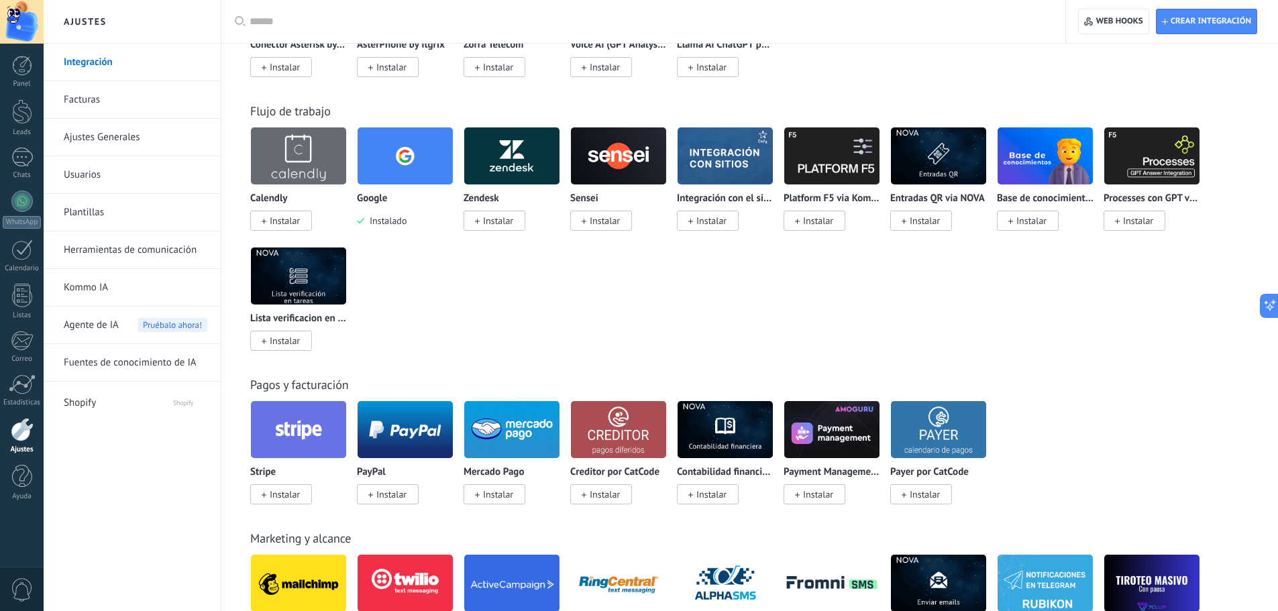
scroll to position [1408, 0]
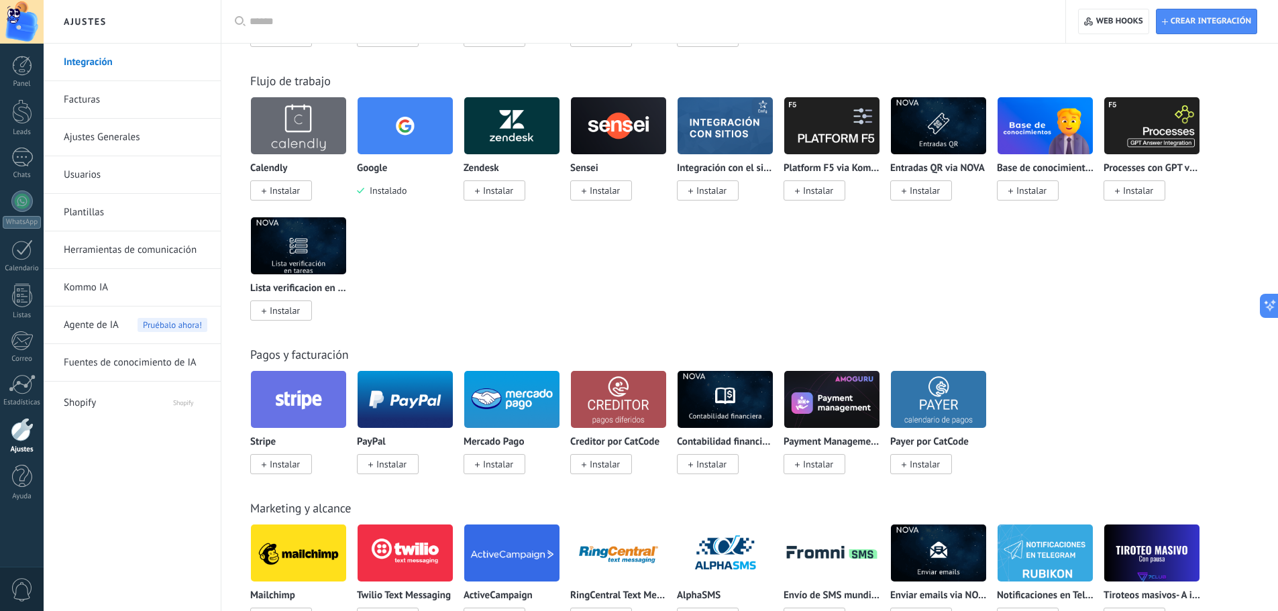
click at [390, 465] on span "Instalar" at bounding box center [391, 464] width 30 height 12
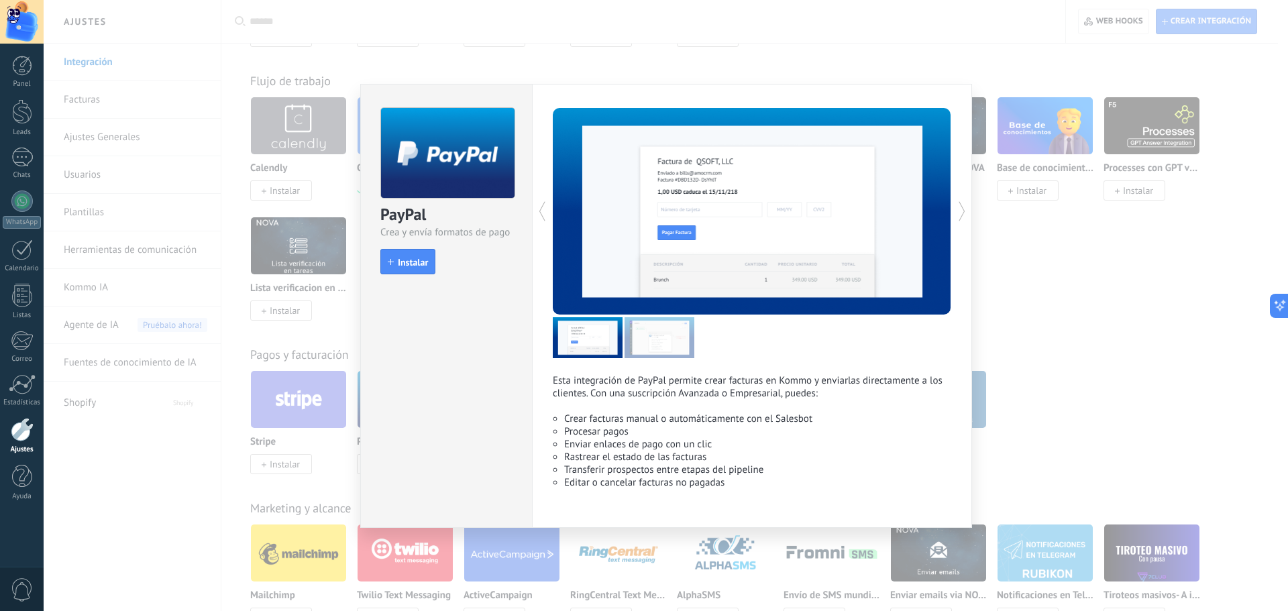
click at [421, 261] on span "Instalar" at bounding box center [413, 262] width 30 height 9
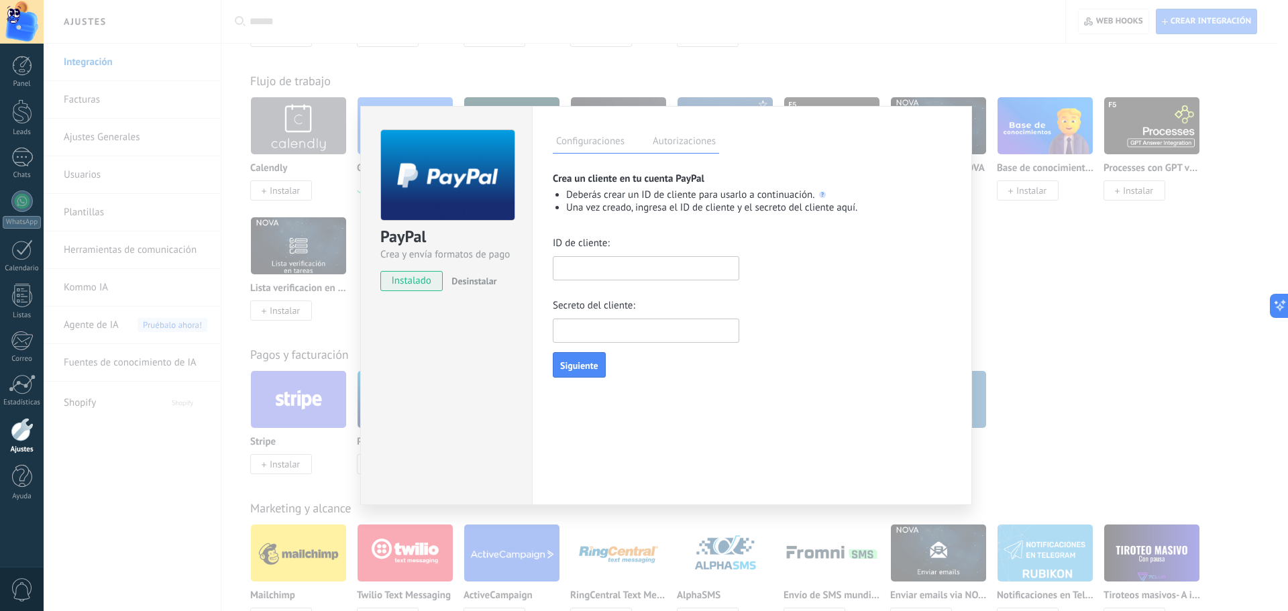
click at [774, 62] on div "PayPal Crea y envía formatos de pago instalado Desinstalar Configuraciones Auto…" at bounding box center [666, 305] width 1244 height 611
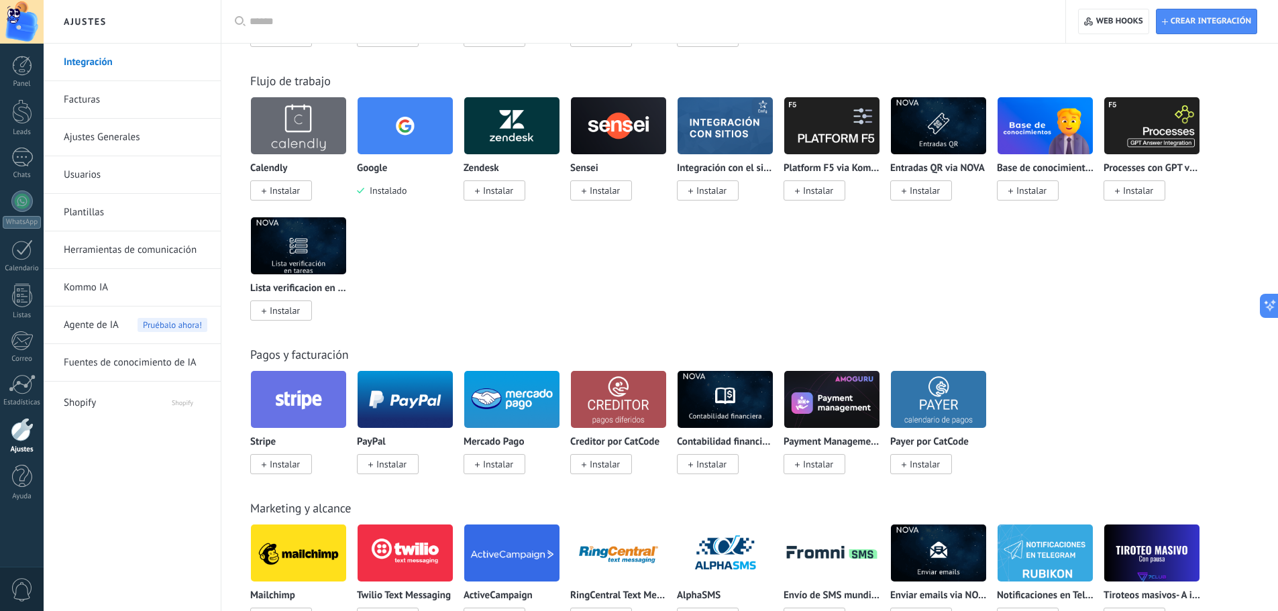
click at [91, 66] on link "Integración" at bounding box center [136, 63] width 144 height 38
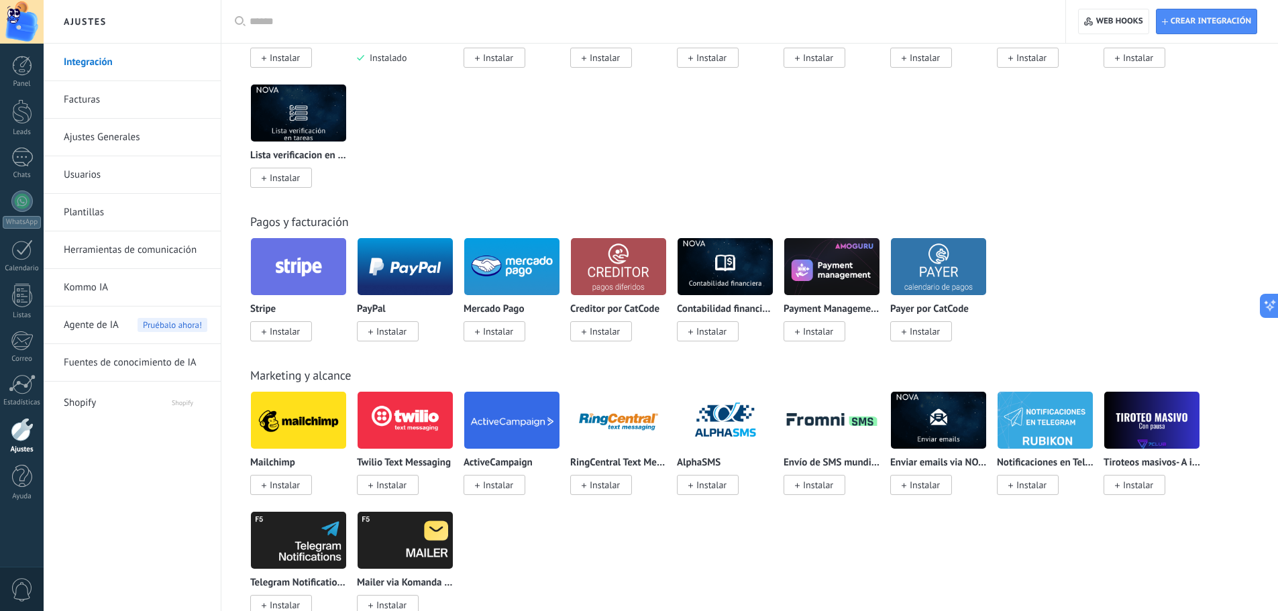
scroll to position [1543, 0]
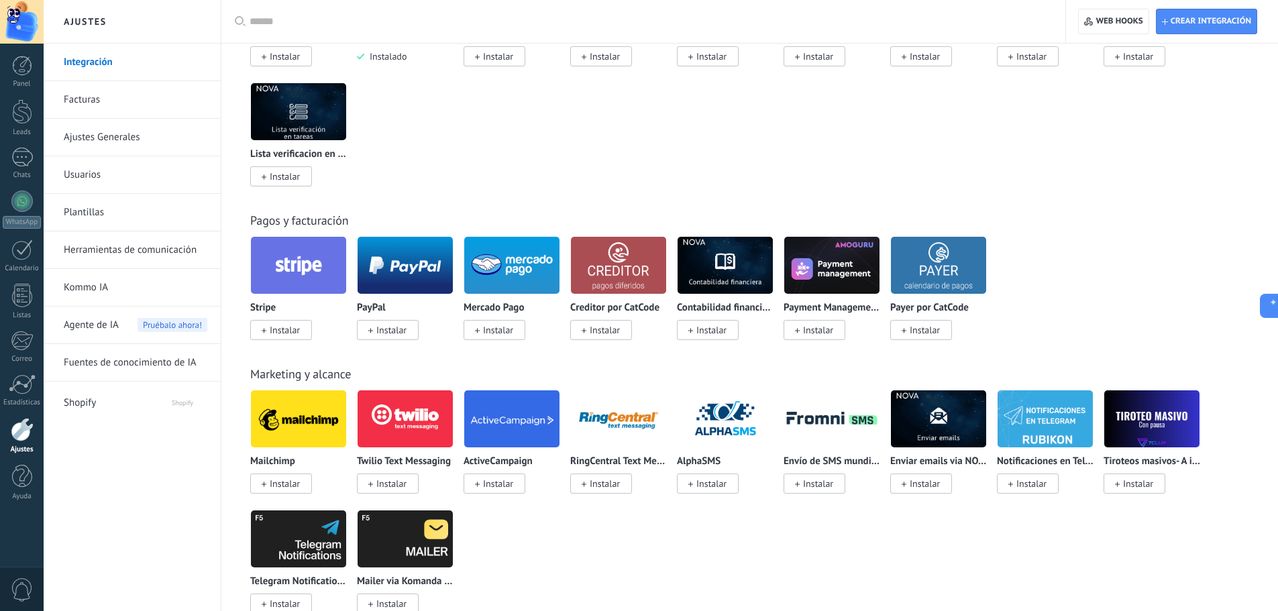
click at [408, 333] on span "Instalar" at bounding box center [388, 330] width 62 height 20
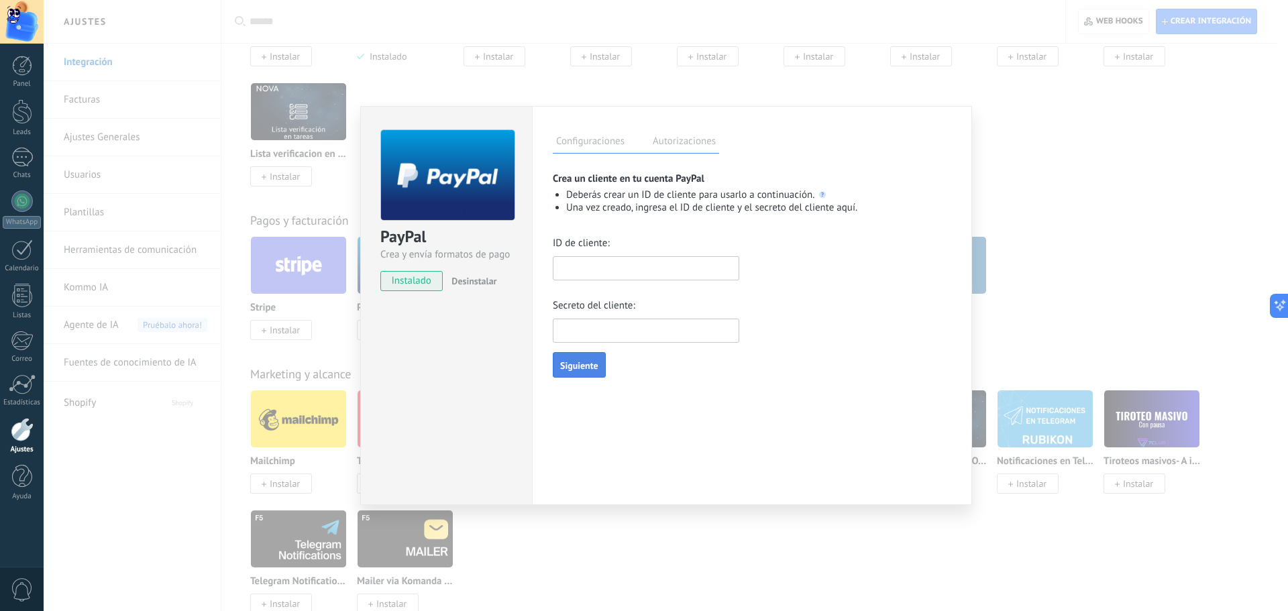
click at [565, 362] on span "Siguiente" at bounding box center [579, 365] width 38 height 9
click at [693, 140] on label "Autorizaciones" at bounding box center [684, 142] width 70 height 19
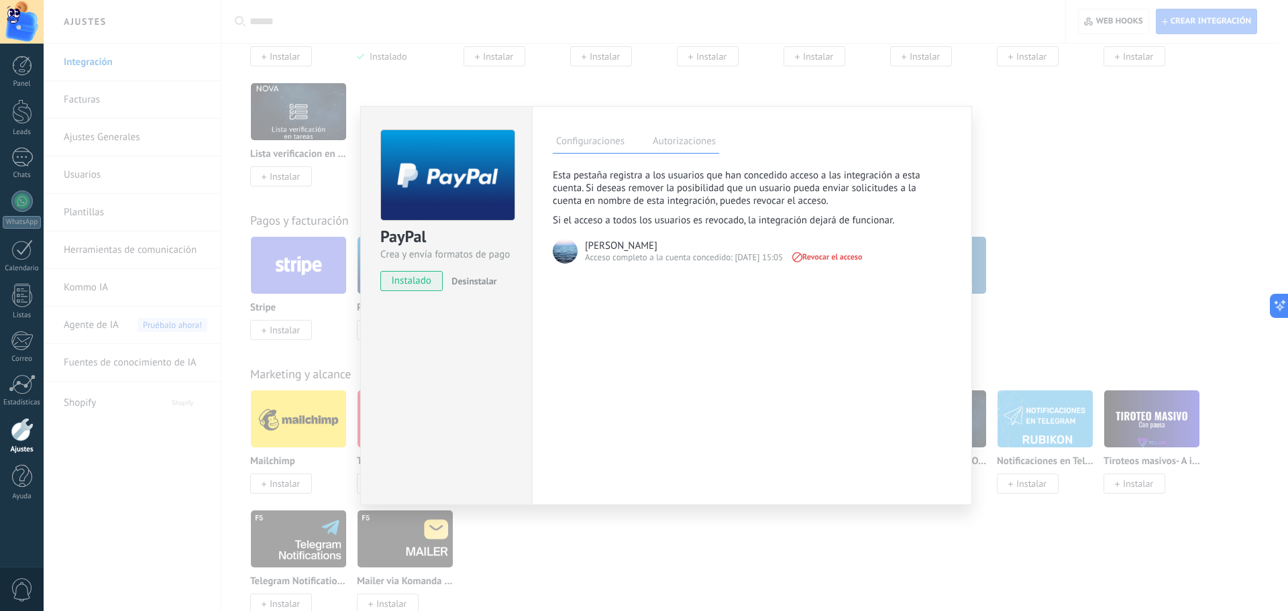
click at [612, 145] on label "Configuraciones" at bounding box center [590, 142] width 75 height 19
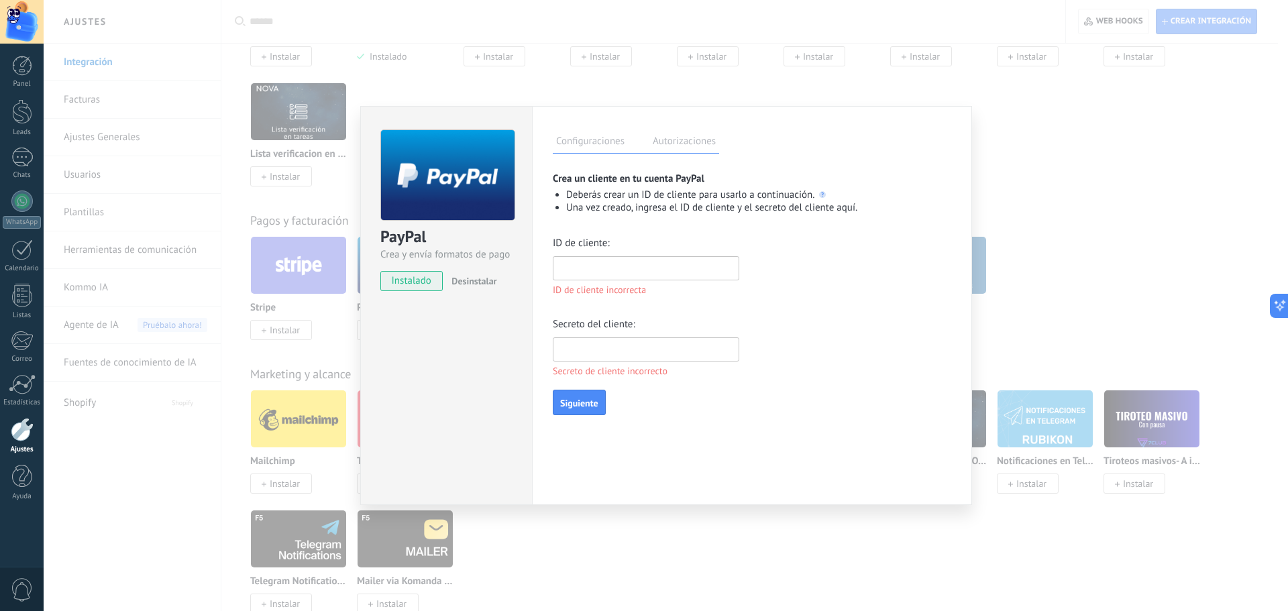
click at [489, 77] on div "PayPal Crea y envía formatos de pago instalado Desinstalar Configuraciones Auto…" at bounding box center [666, 305] width 1244 height 611
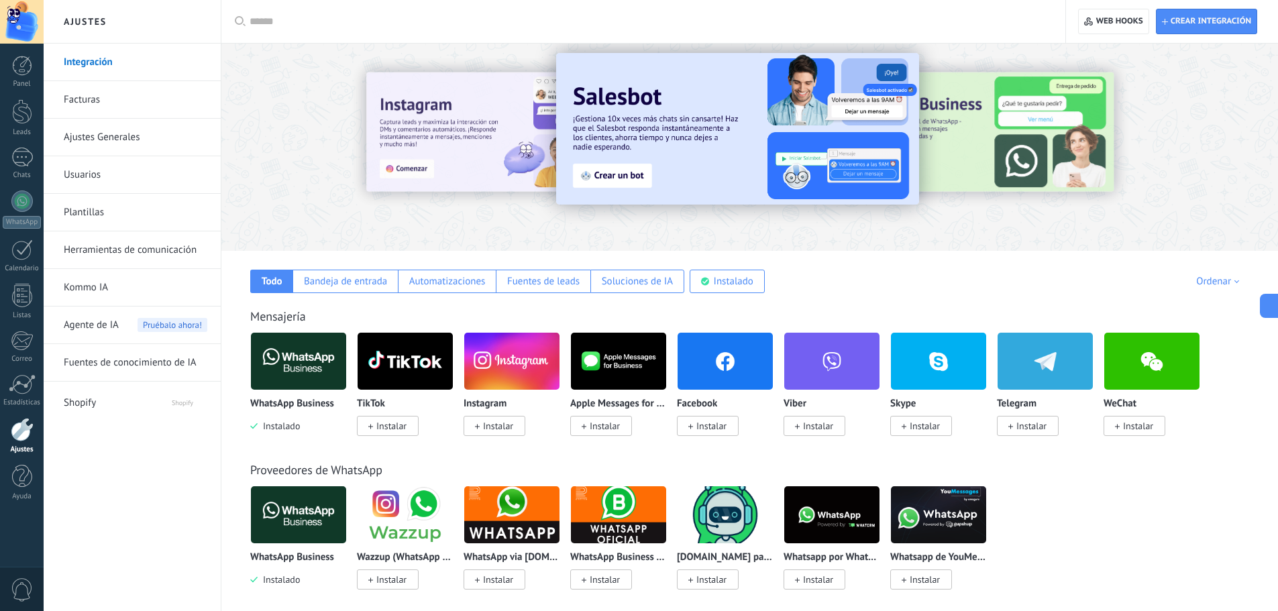
scroll to position [0, 0]
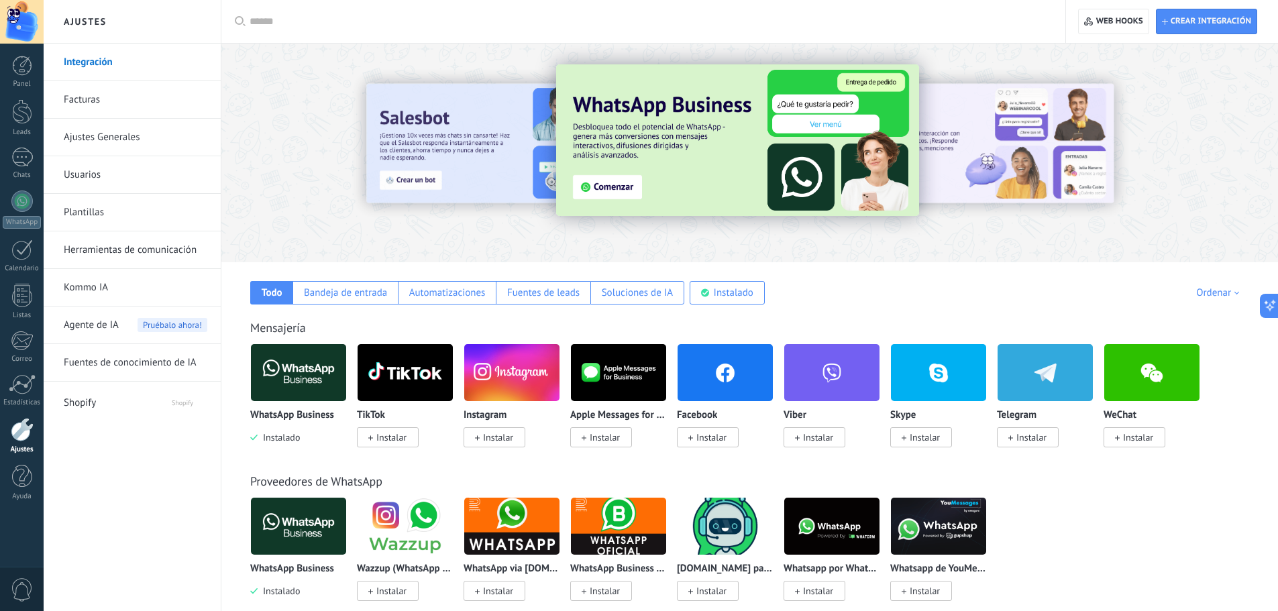
click at [612, 172] on img at bounding box center [737, 140] width 363 height 152
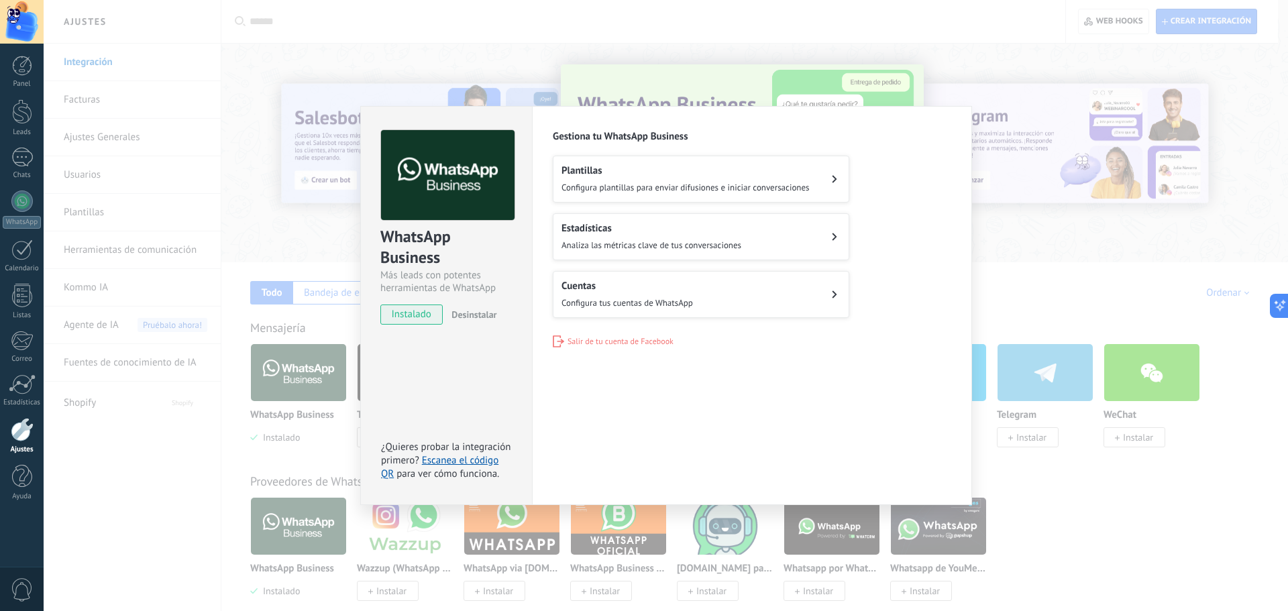
click at [608, 285] on h2 "Cuentas" at bounding box center [626, 286] width 131 height 13
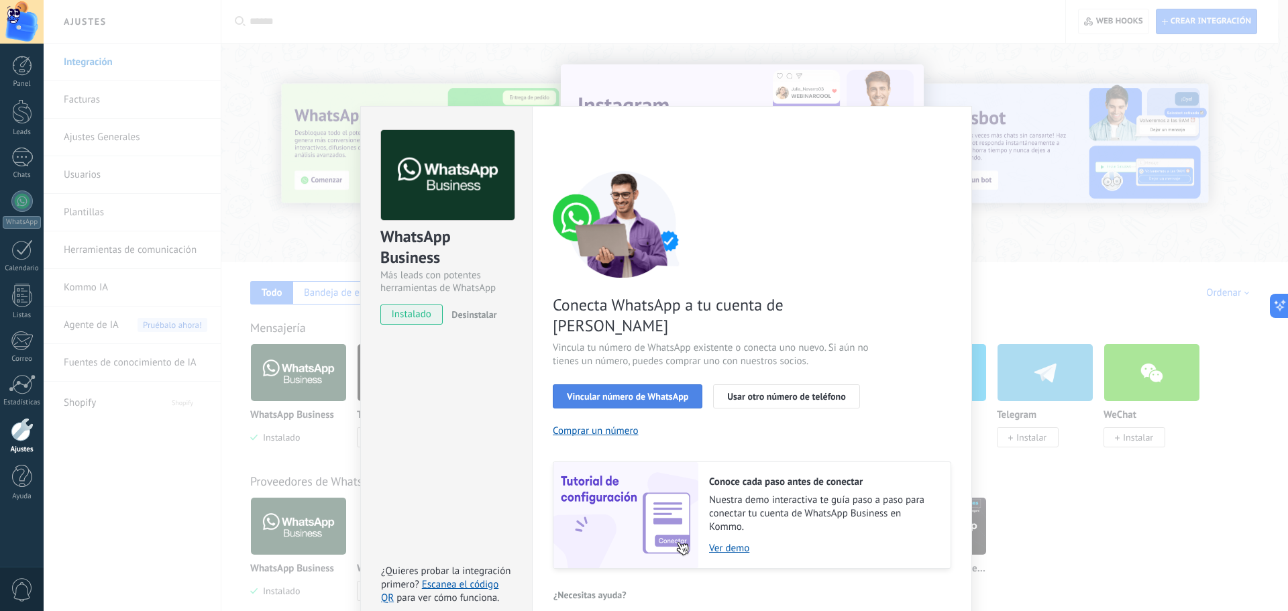
click at [673, 392] on span "Vincular número de WhatsApp" at bounding box center [627, 396] width 121 height 9
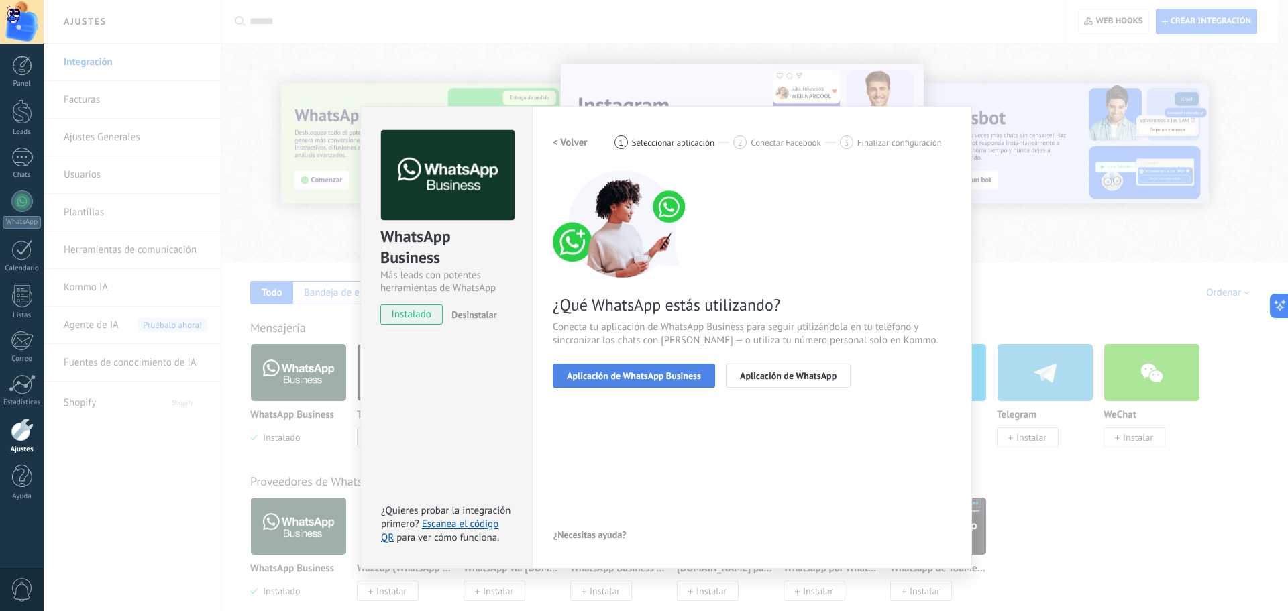
click at [640, 374] on span "Aplicación de WhatsApp Business" at bounding box center [634, 375] width 134 height 9
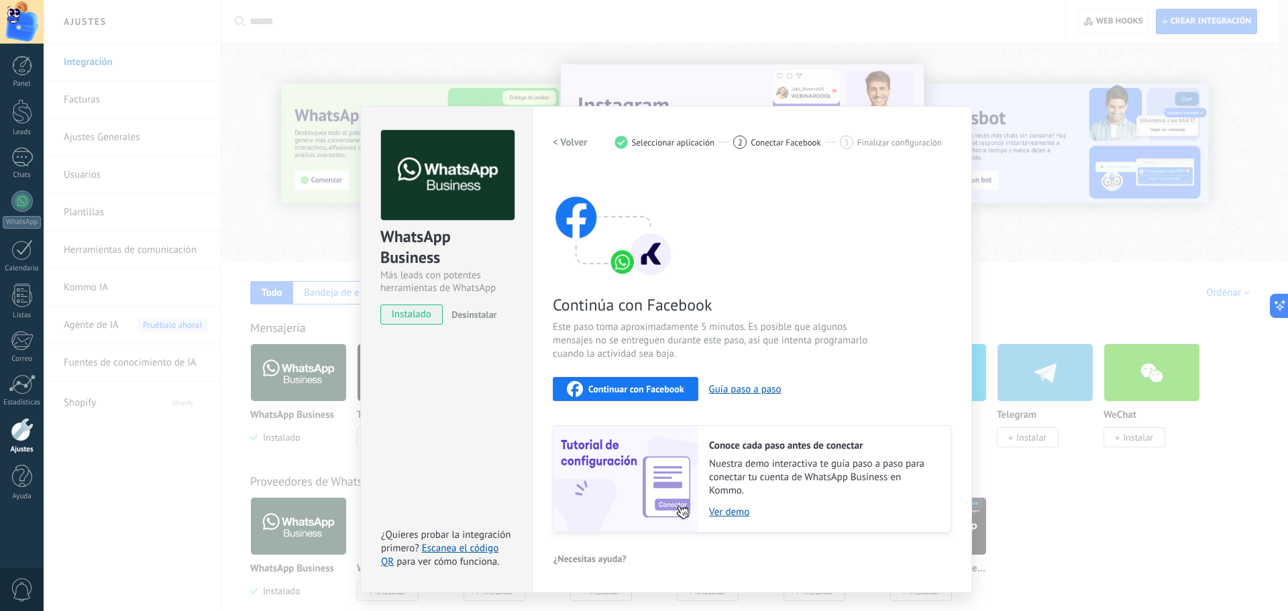
click at [651, 386] on span "Continuar con Facebook" at bounding box center [636, 388] width 96 height 9
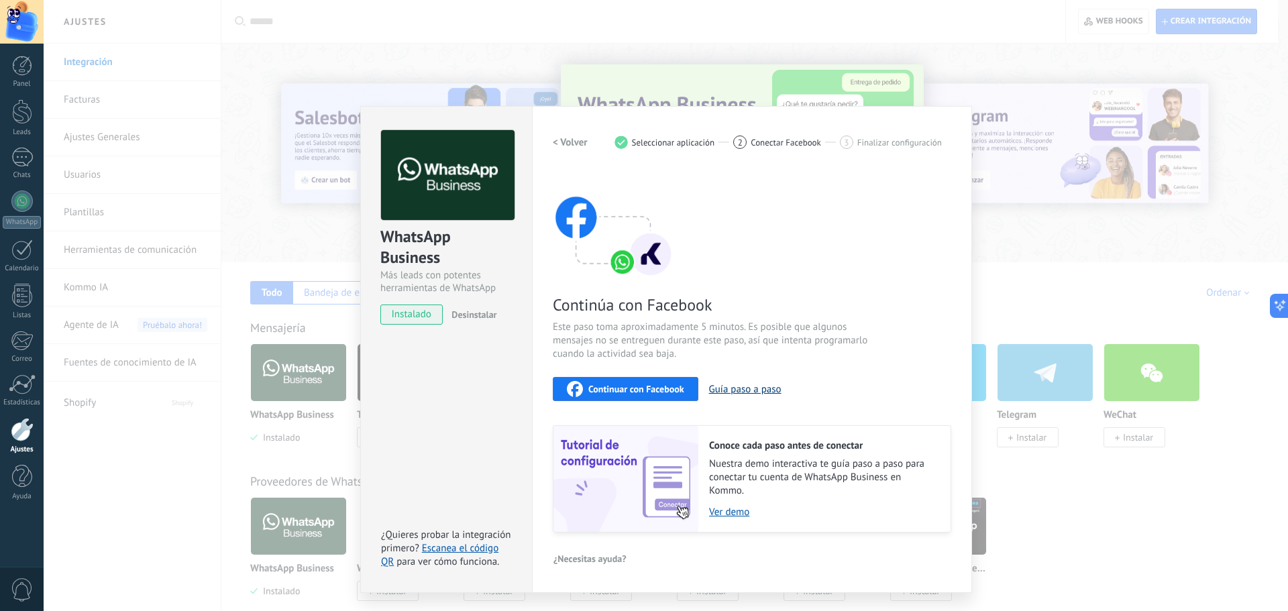
click at [734, 388] on button "Guía paso a paso" at bounding box center [745, 389] width 72 height 13
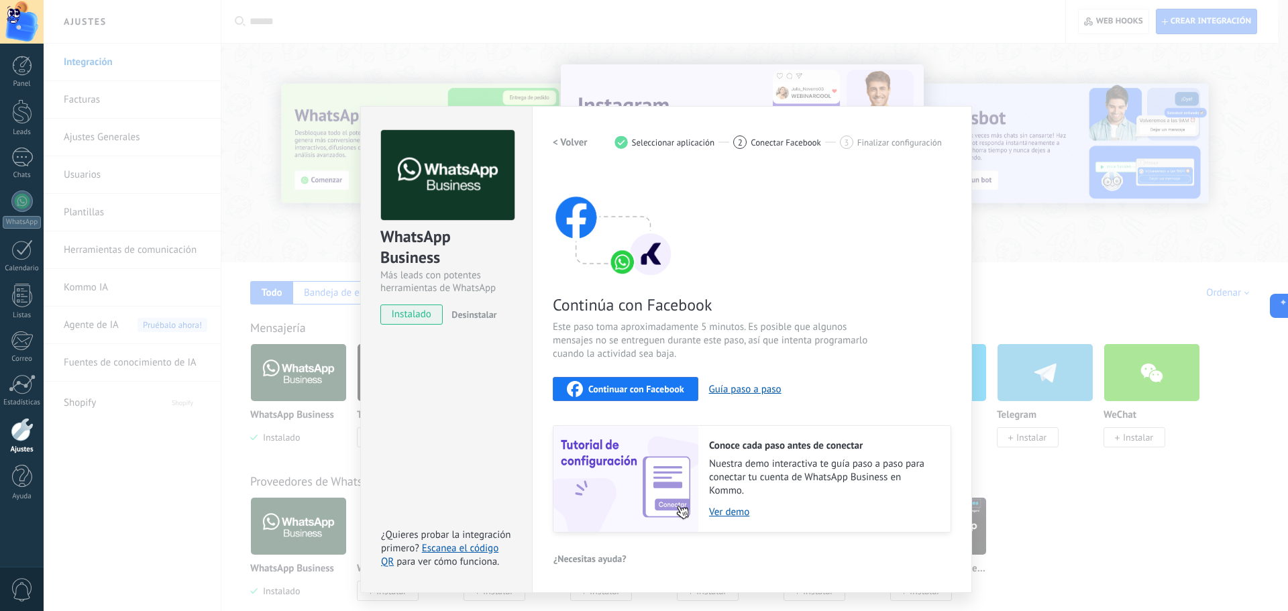
click at [485, 44] on div "WhatsApp Business Más leads con potentes herramientas de WhatsApp instalado Des…" at bounding box center [666, 305] width 1244 height 611
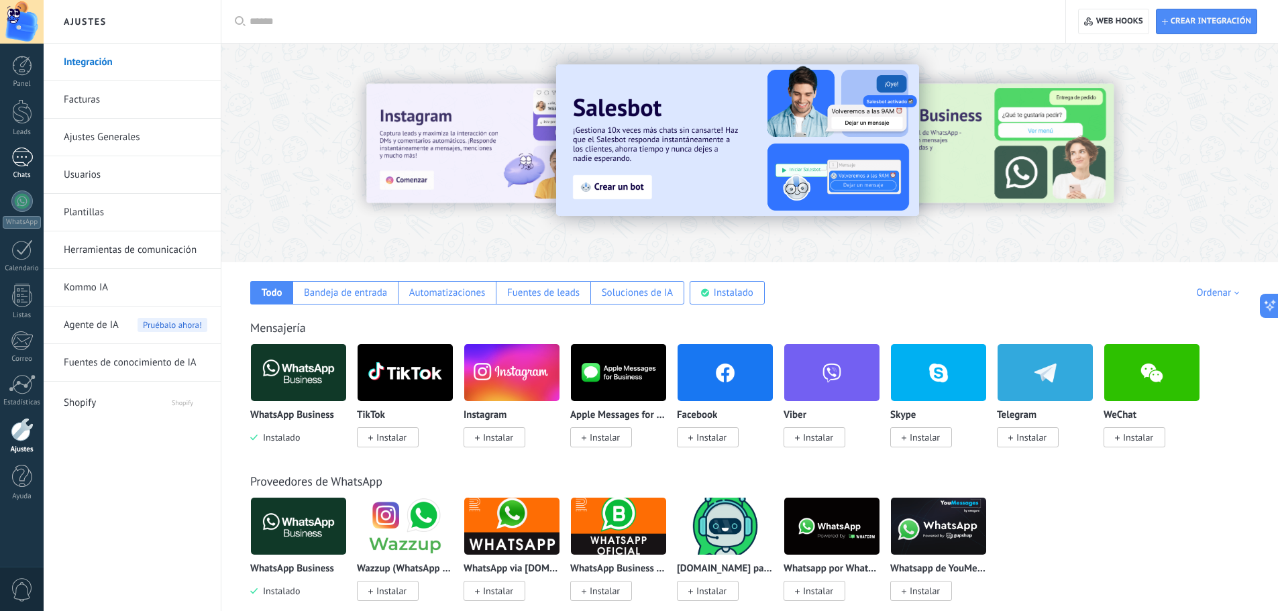
click at [32, 152] on div at bounding box center [21, 157] width 21 height 19
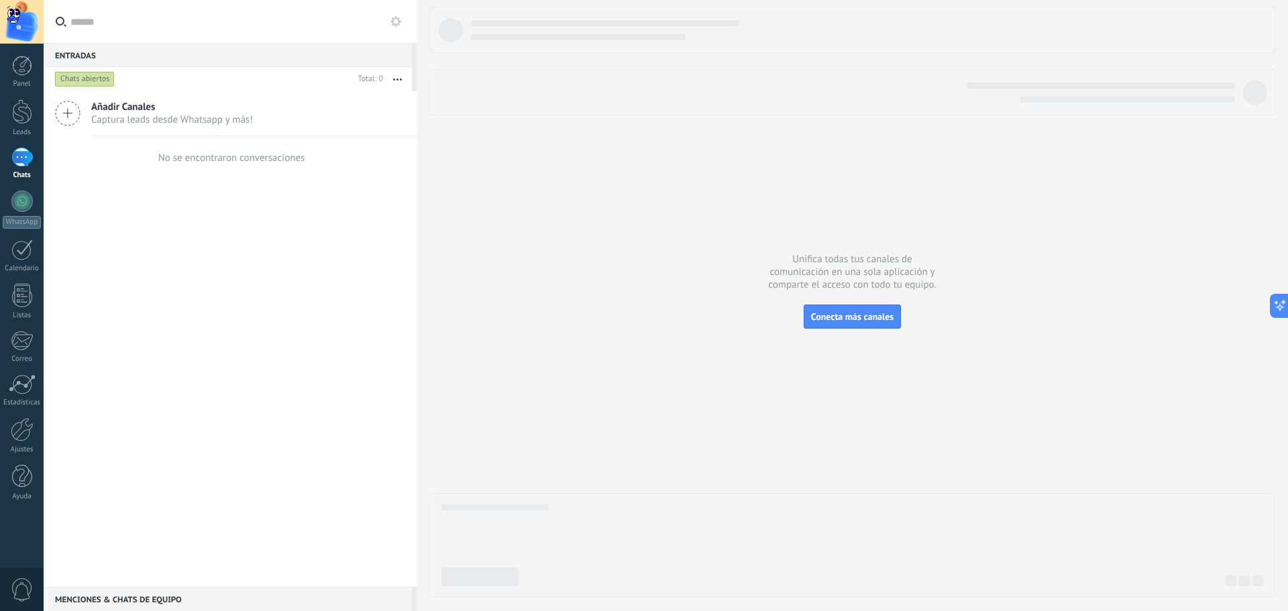
click at [97, 121] on span "Captura leads desde Whatsapp y más!" at bounding box center [172, 119] width 162 height 13
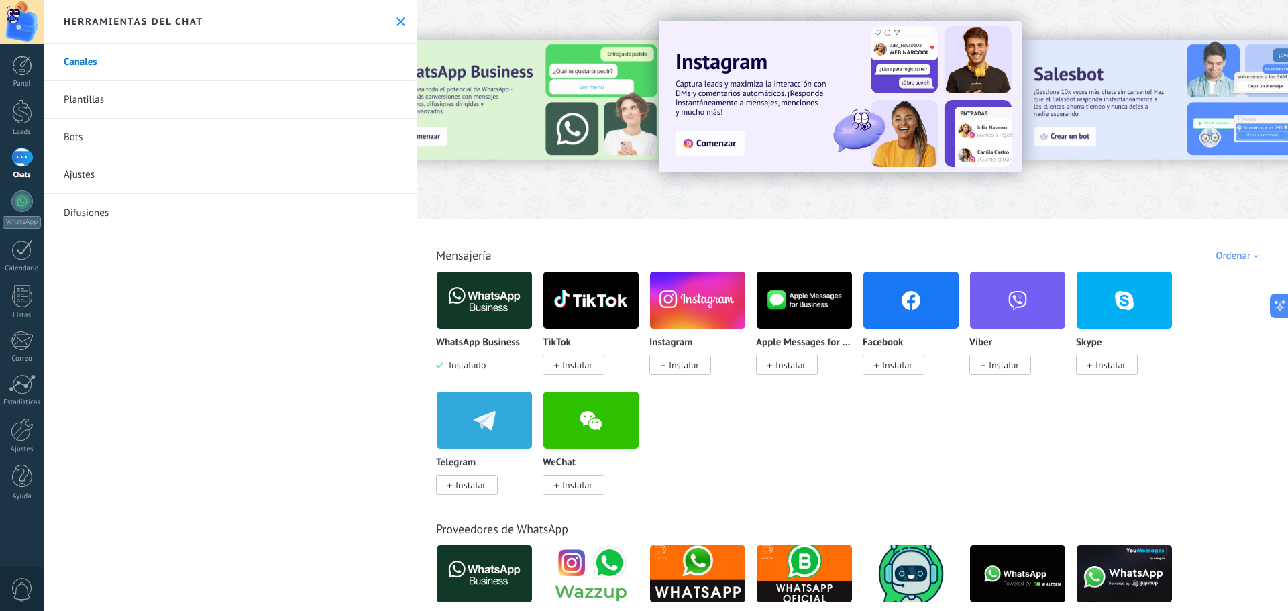
click at [111, 131] on link "Bots" at bounding box center [230, 138] width 373 height 38
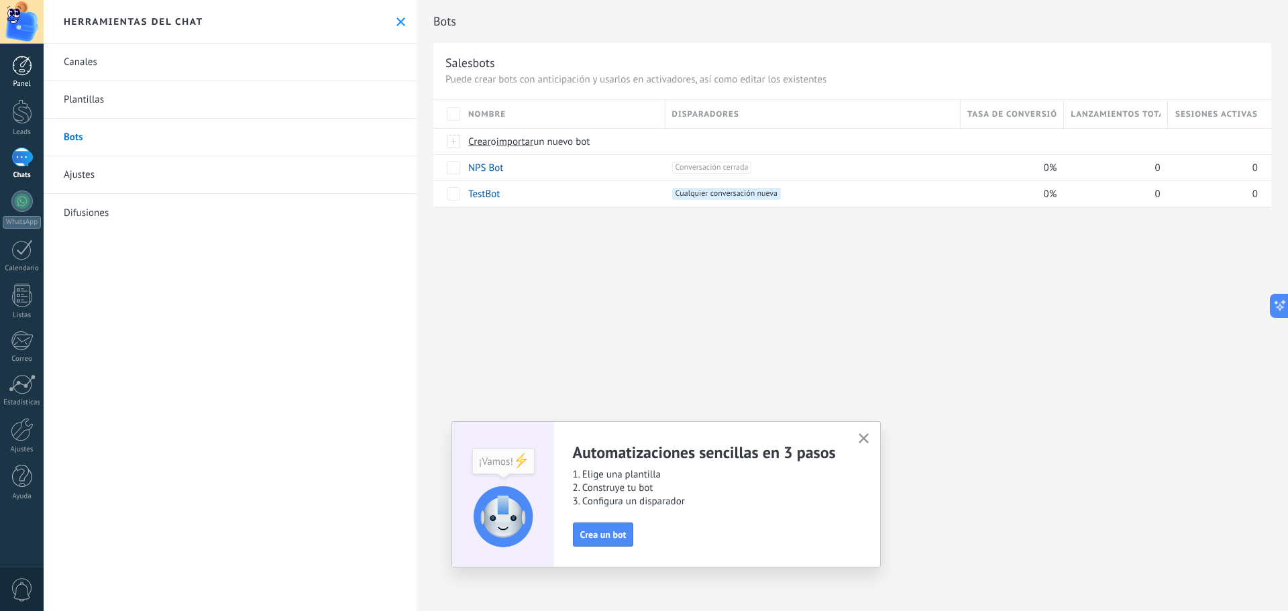
click at [13, 68] on div at bounding box center [22, 66] width 20 height 20
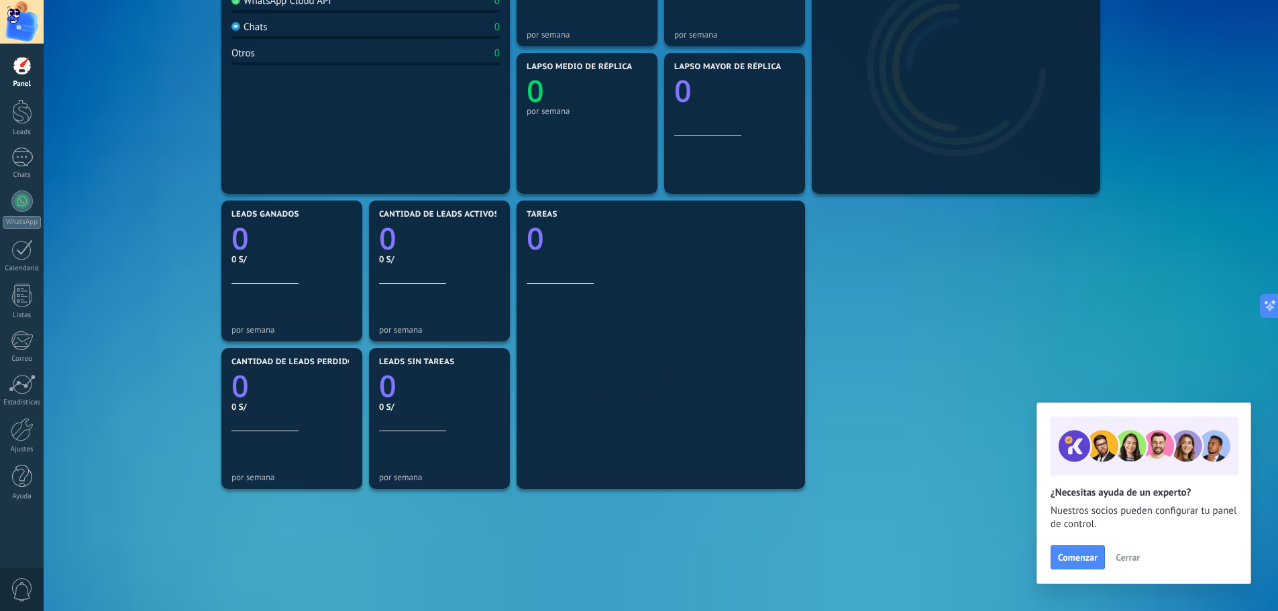
scroll to position [338, 0]
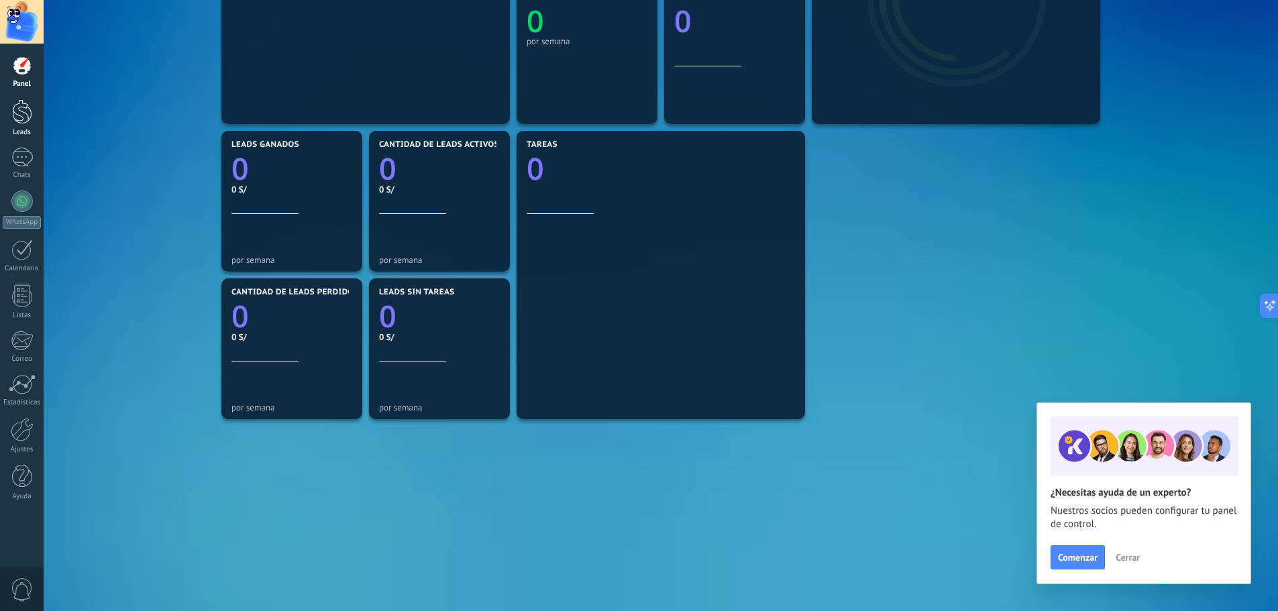
click at [17, 113] on div at bounding box center [22, 111] width 20 height 25
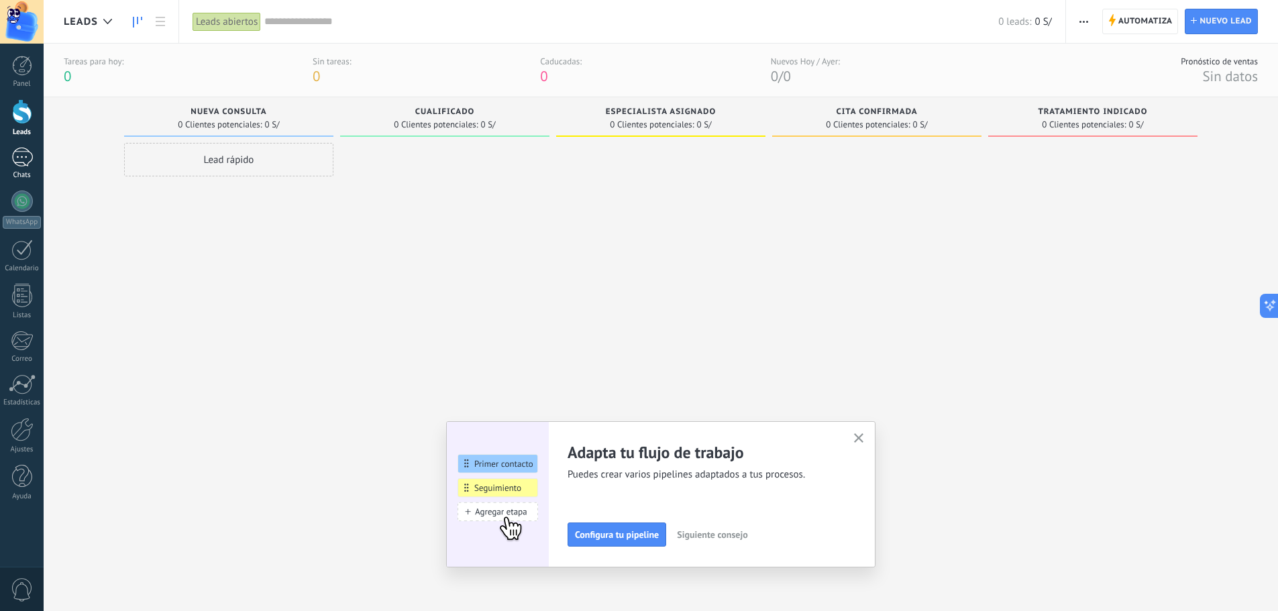
click at [23, 156] on div at bounding box center [21, 157] width 21 height 19
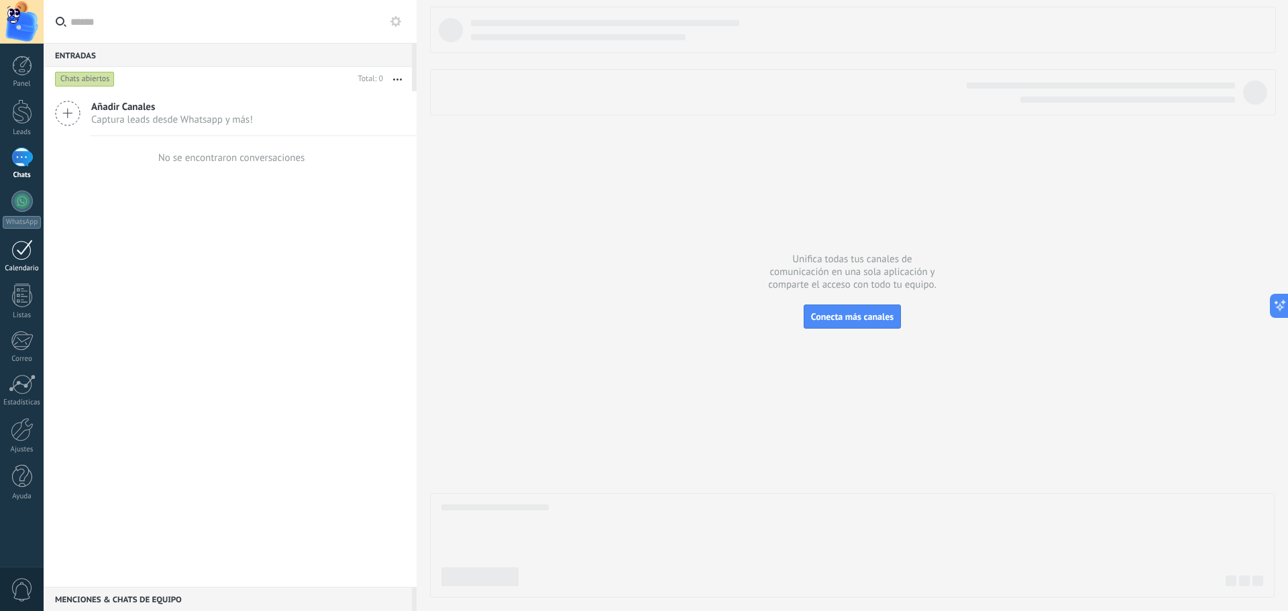
click at [11, 246] on div at bounding box center [21, 249] width 21 height 21
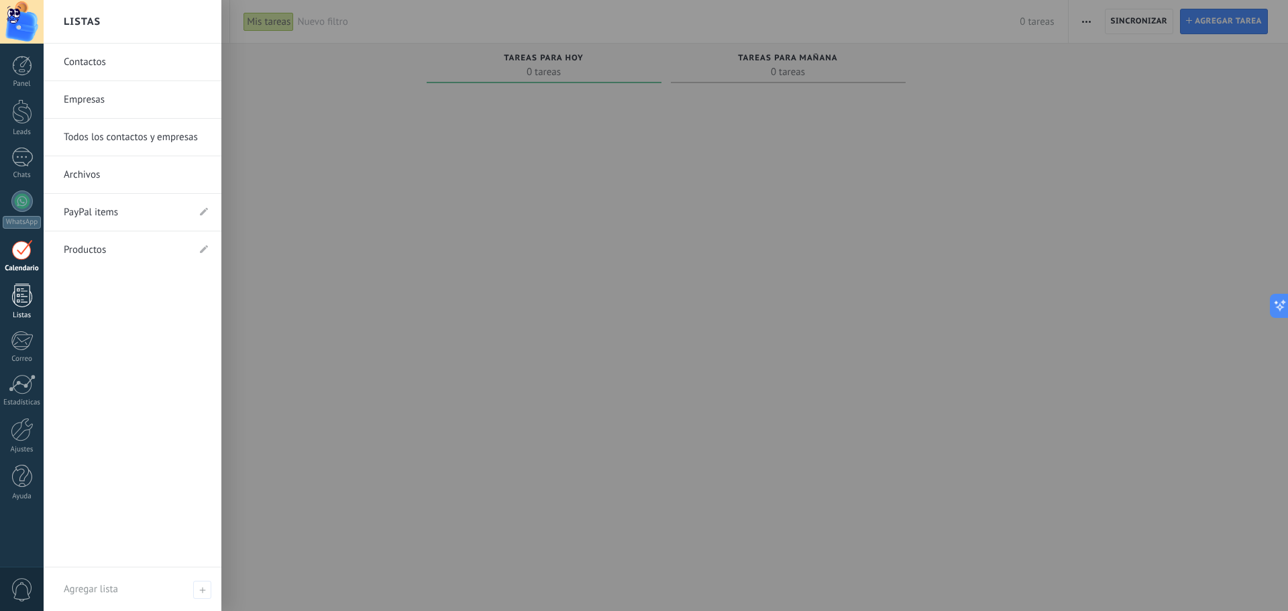
click at [19, 302] on div at bounding box center [22, 295] width 20 height 23
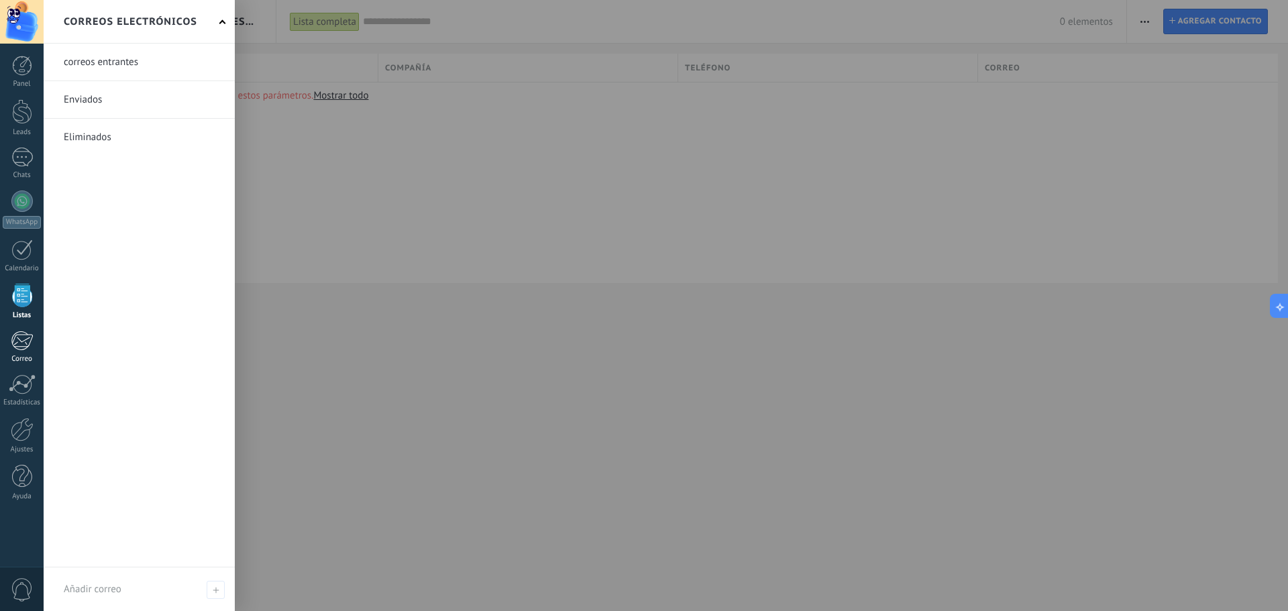
click at [21, 341] on div at bounding box center [22, 341] width 22 height 20
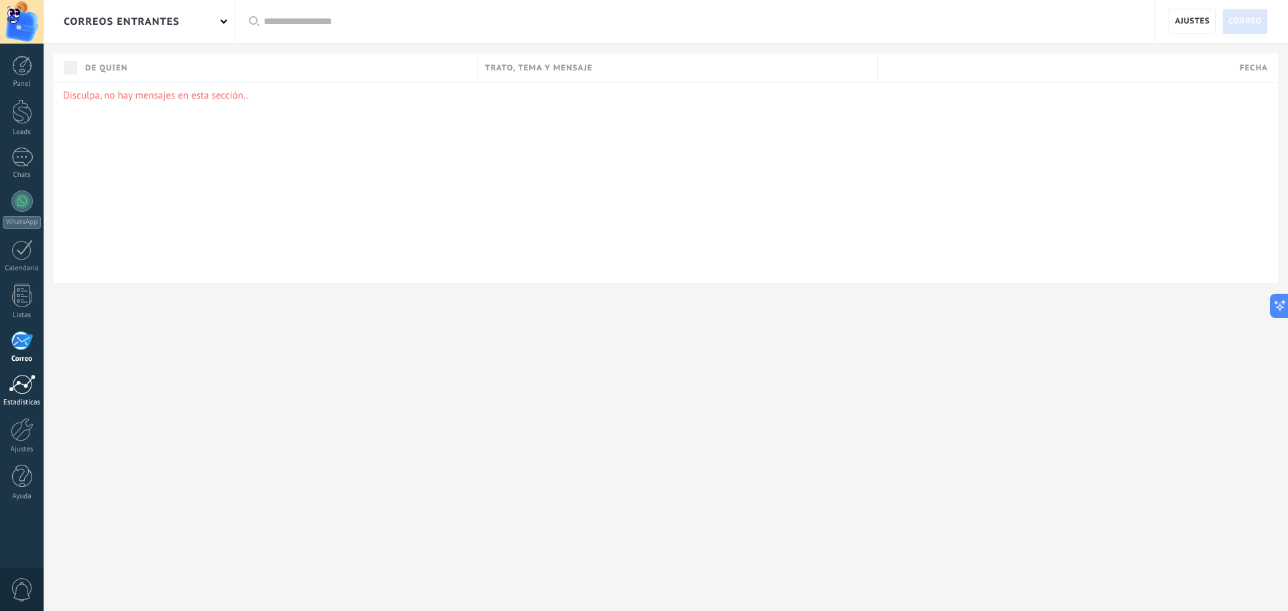
click at [20, 378] on div at bounding box center [22, 384] width 27 height 20
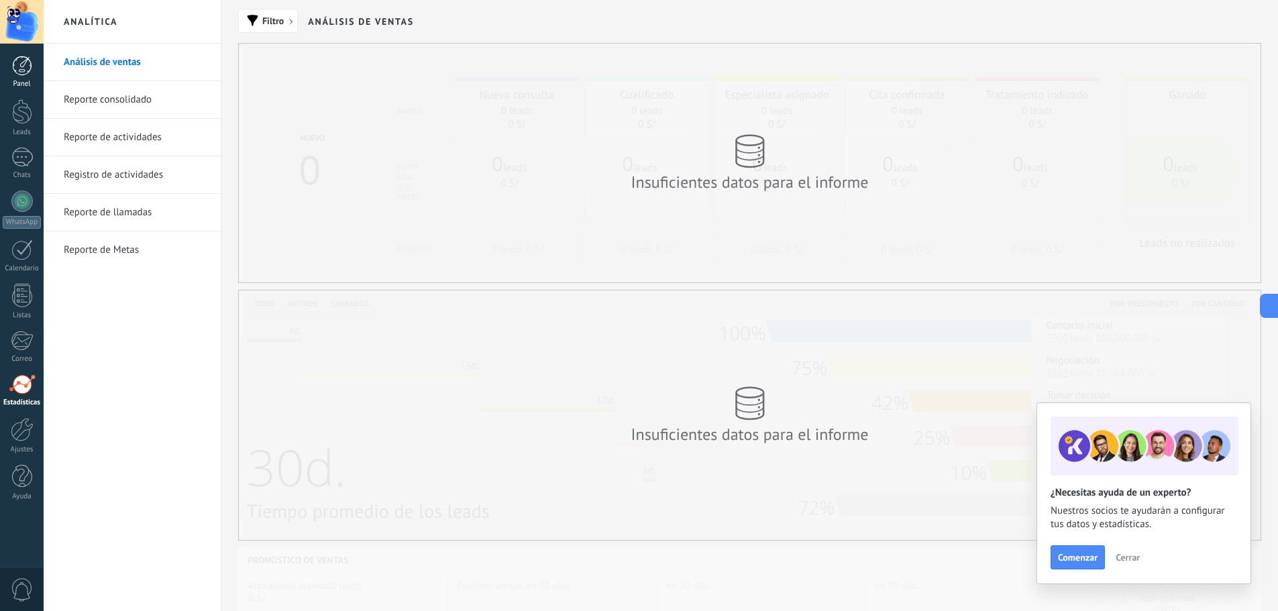
click at [19, 60] on div at bounding box center [22, 66] width 20 height 20
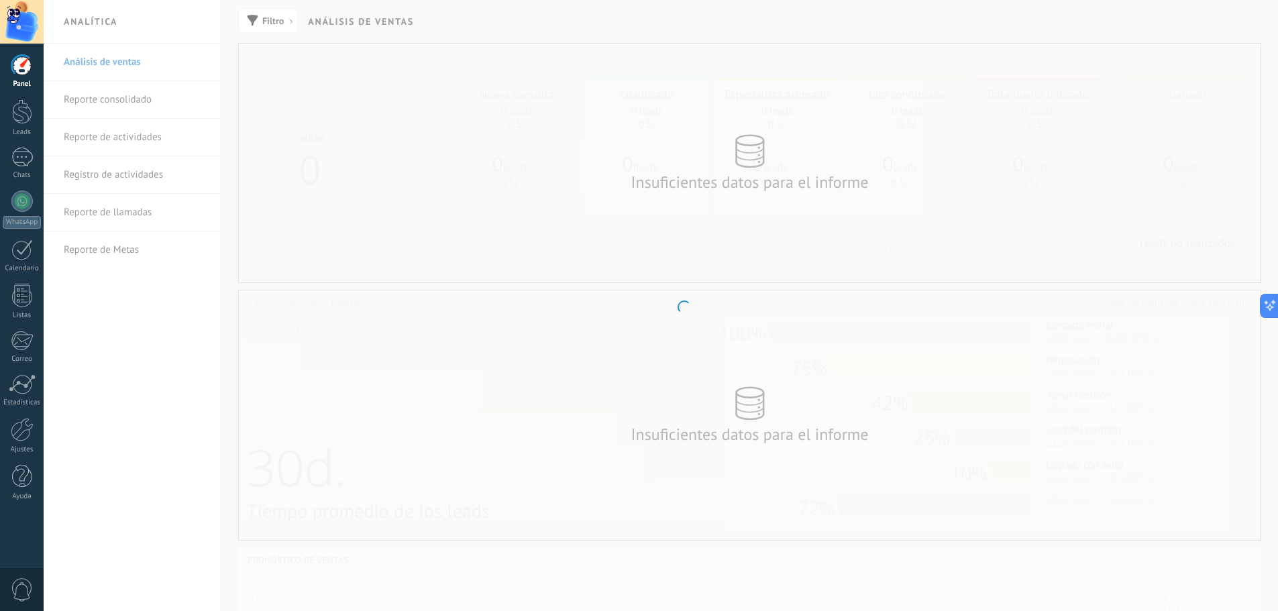
click at [24, 24] on div at bounding box center [22, 22] width 44 height 44
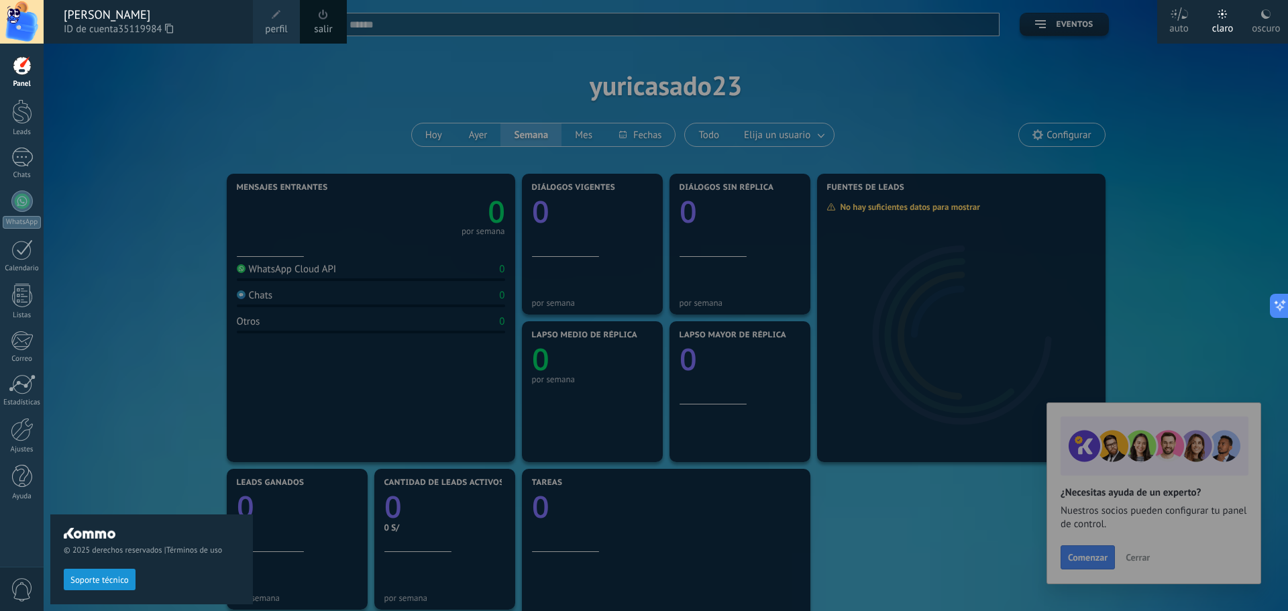
click at [1092, 561] on div at bounding box center [688, 305] width 1288 height 611
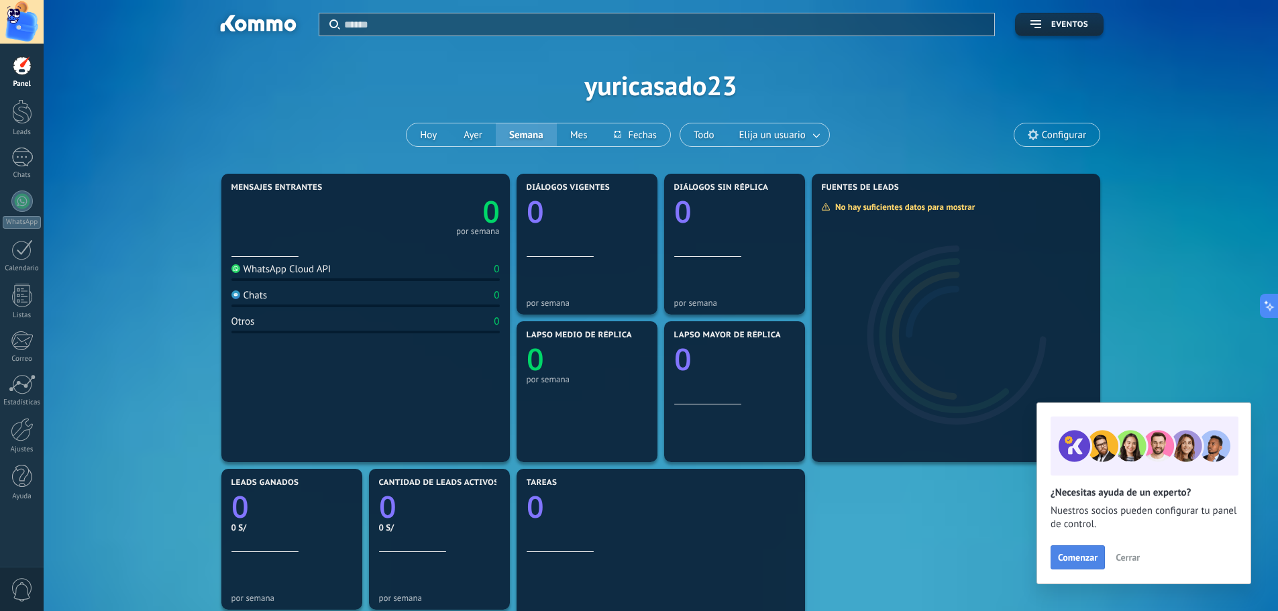
click at [1092, 561] on span "Comenzar" at bounding box center [1078, 557] width 40 height 9
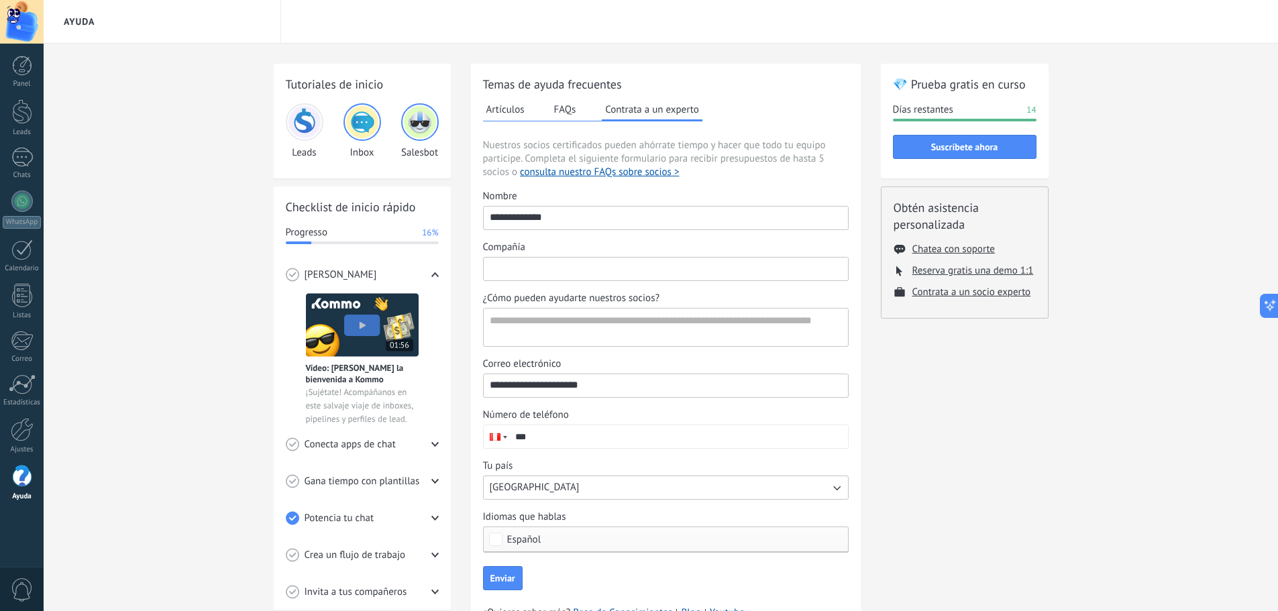
click at [510, 270] on input "Compañía" at bounding box center [666, 268] width 364 height 21
type input "*******"
click at [582, 316] on textarea "¿Cómo pueden ayudarte nuestros socios?" at bounding box center [665, 328] width 362 height 38
type textarea "**********"
click at [575, 440] on input "***" at bounding box center [678, 436] width 339 height 23
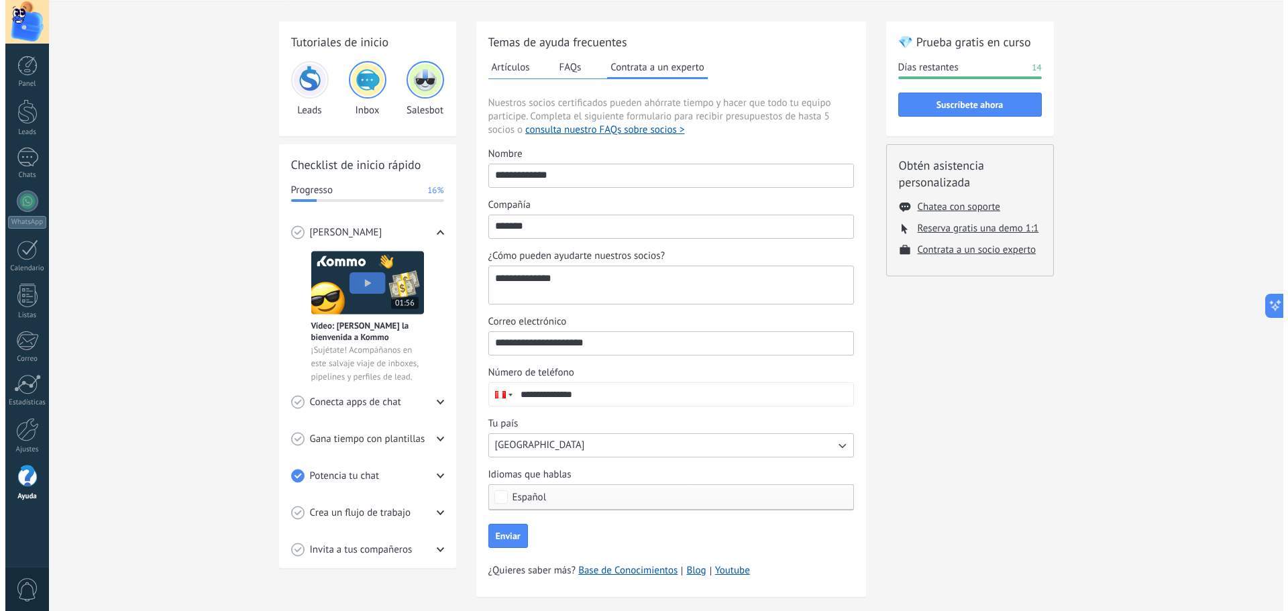
scroll to position [65, 0]
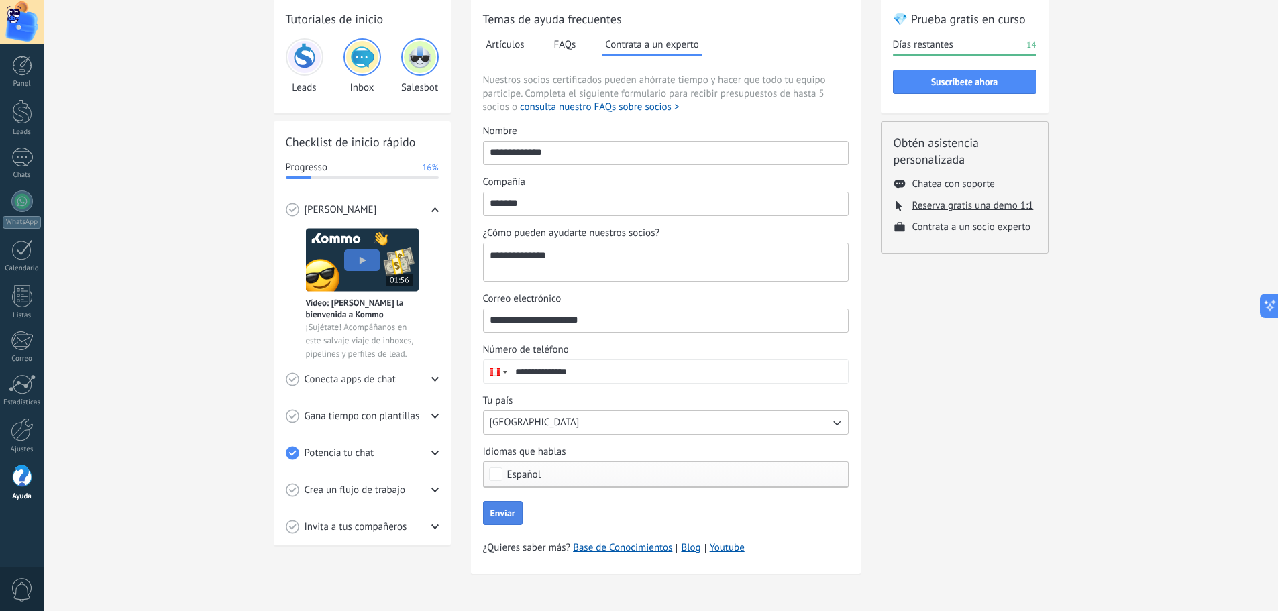
type input "**********"
click at [506, 516] on span "Enviar" at bounding box center [502, 512] width 25 height 9
click at [361, 259] on img at bounding box center [362, 260] width 113 height 64
